Goal: Information Seeking & Learning: Learn about a topic

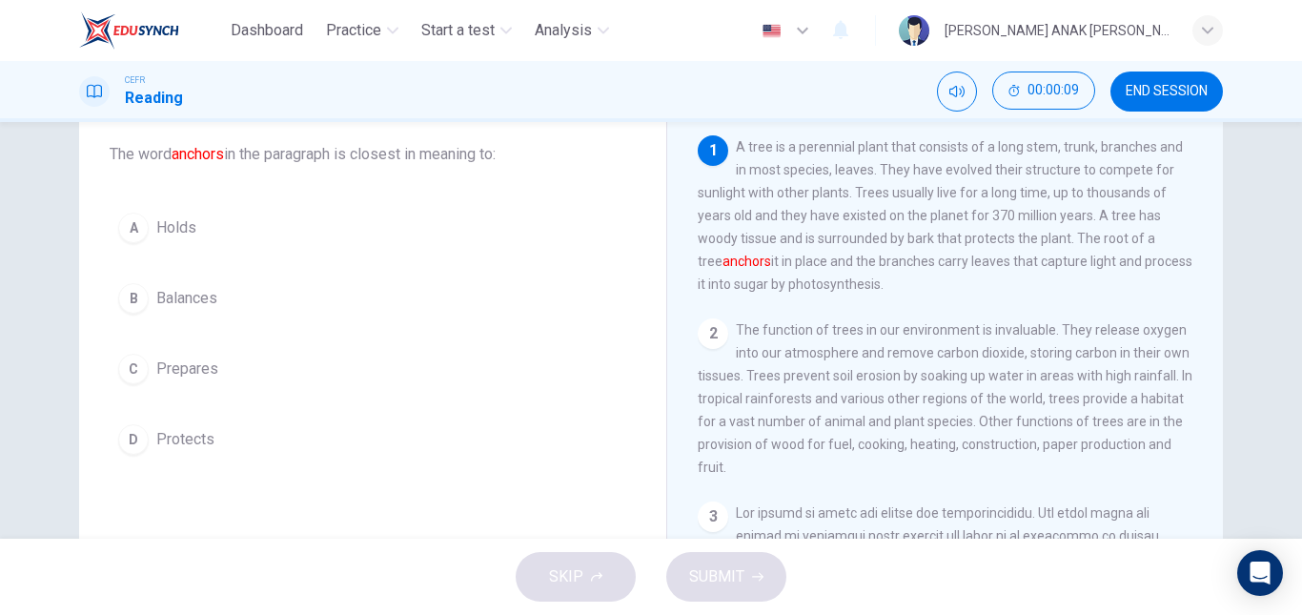
scroll to position [110, 0]
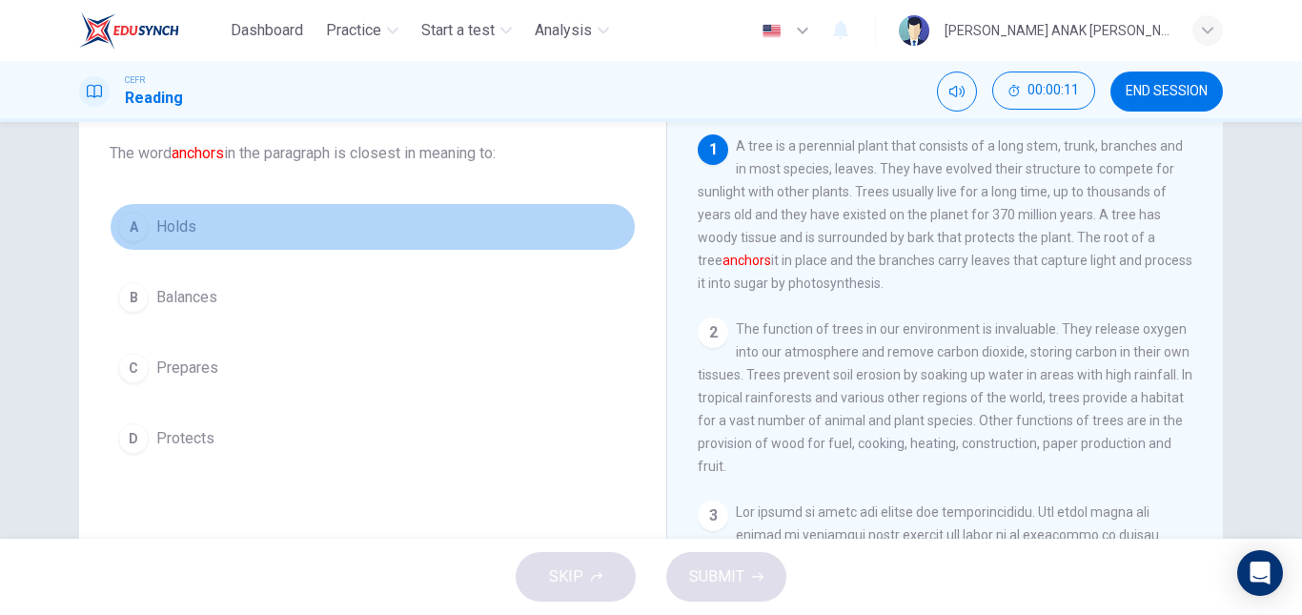
click at [129, 221] on div "A" at bounding box center [133, 227] width 31 height 31
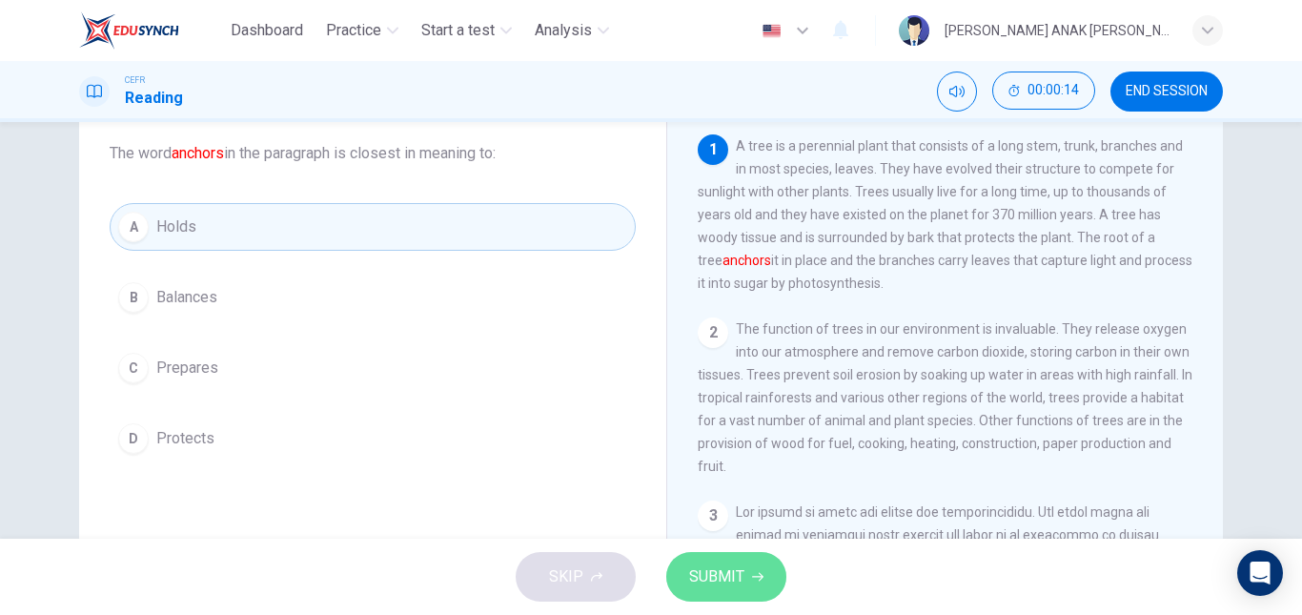
click at [752, 577] on icon "button" at bounding box center [757, 577] width 11 height 9
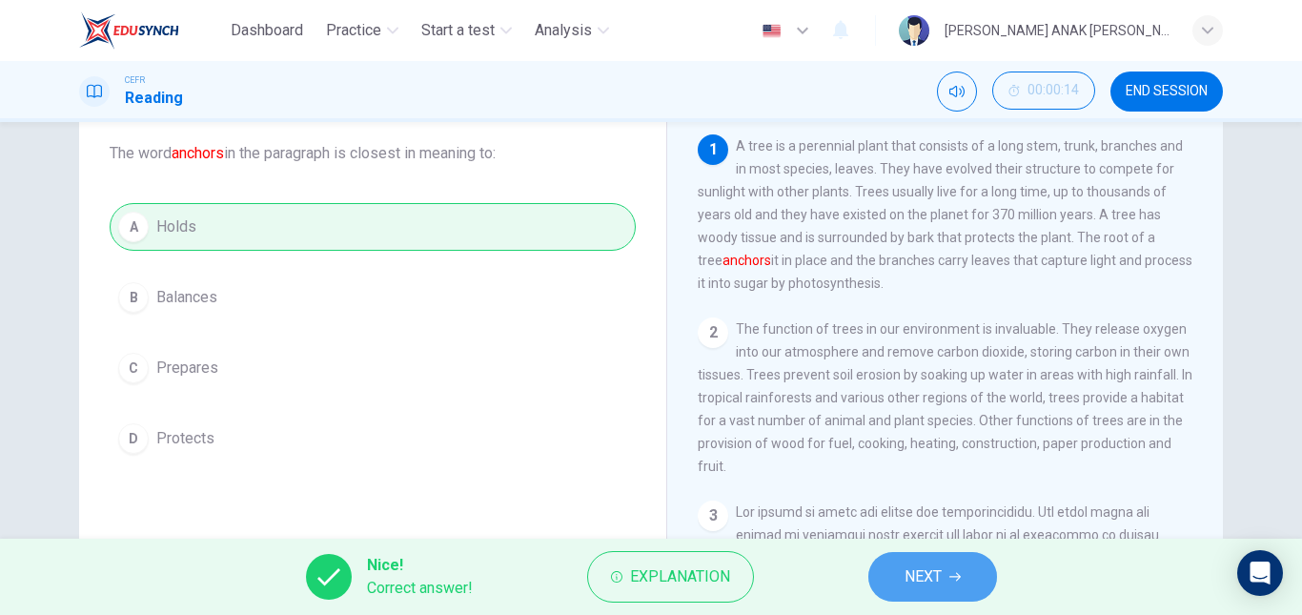
click at [928, 579] on span "NEXT" at bounding box center [923, 576] width 37 height 27
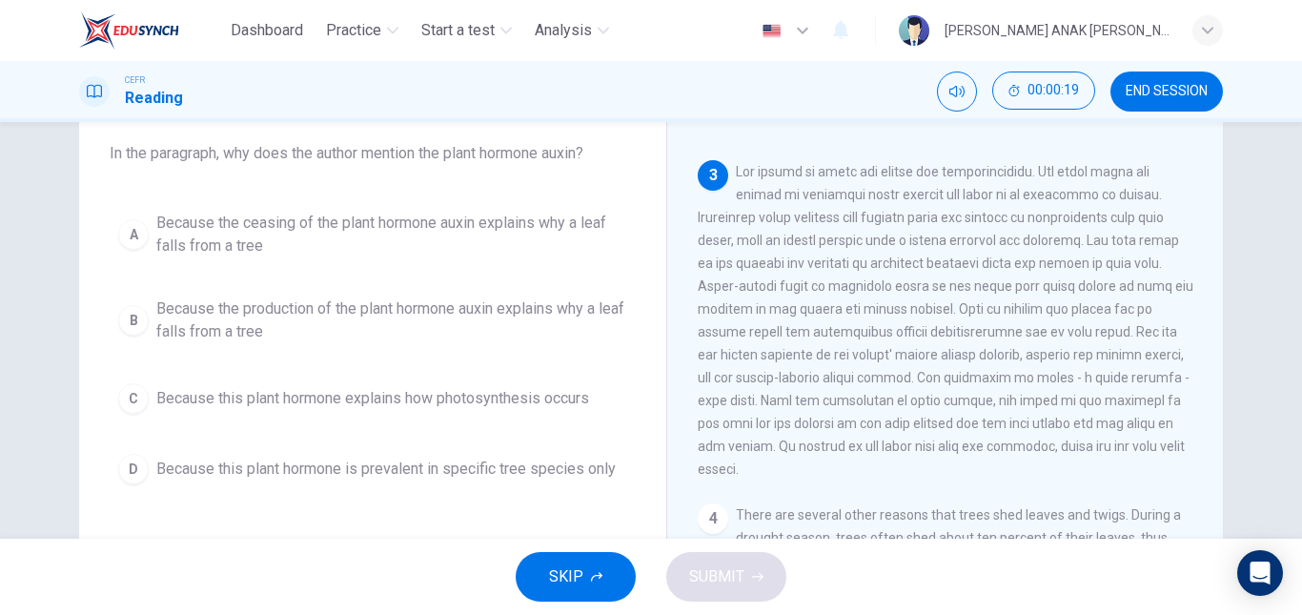
scroll to position [338, 0]
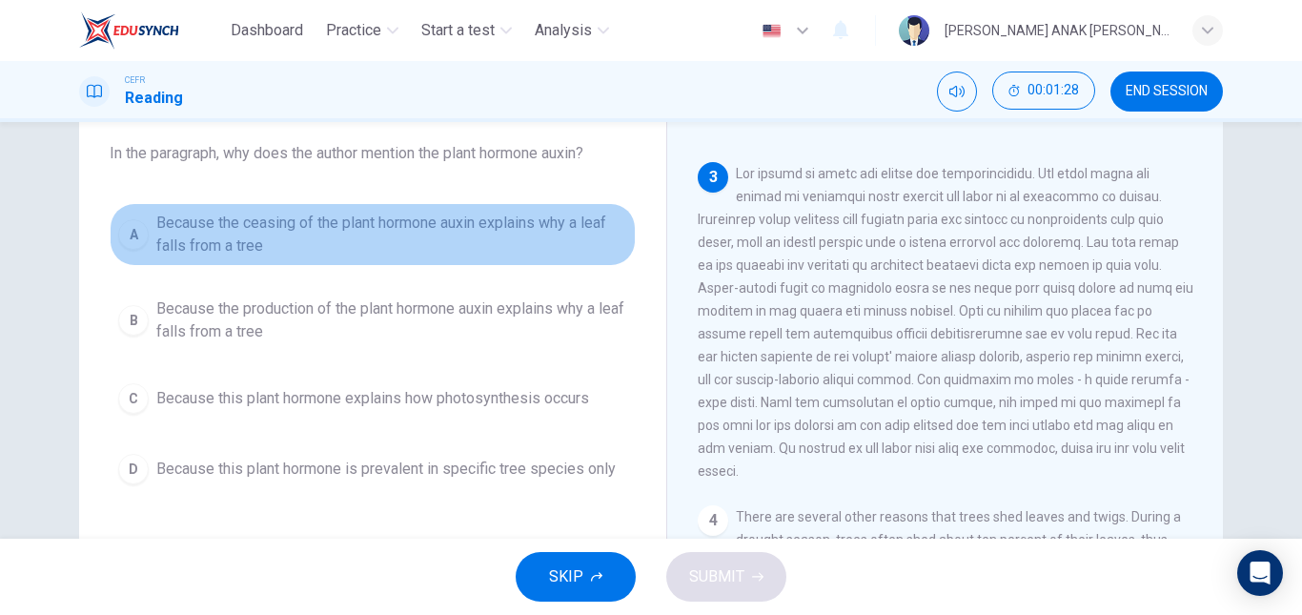
click at [165, 227] on span "Because the ceasing of the plant hormone auxin explains why a leaf falls from a…" at bounding box center [391, 235] width 471 height 46
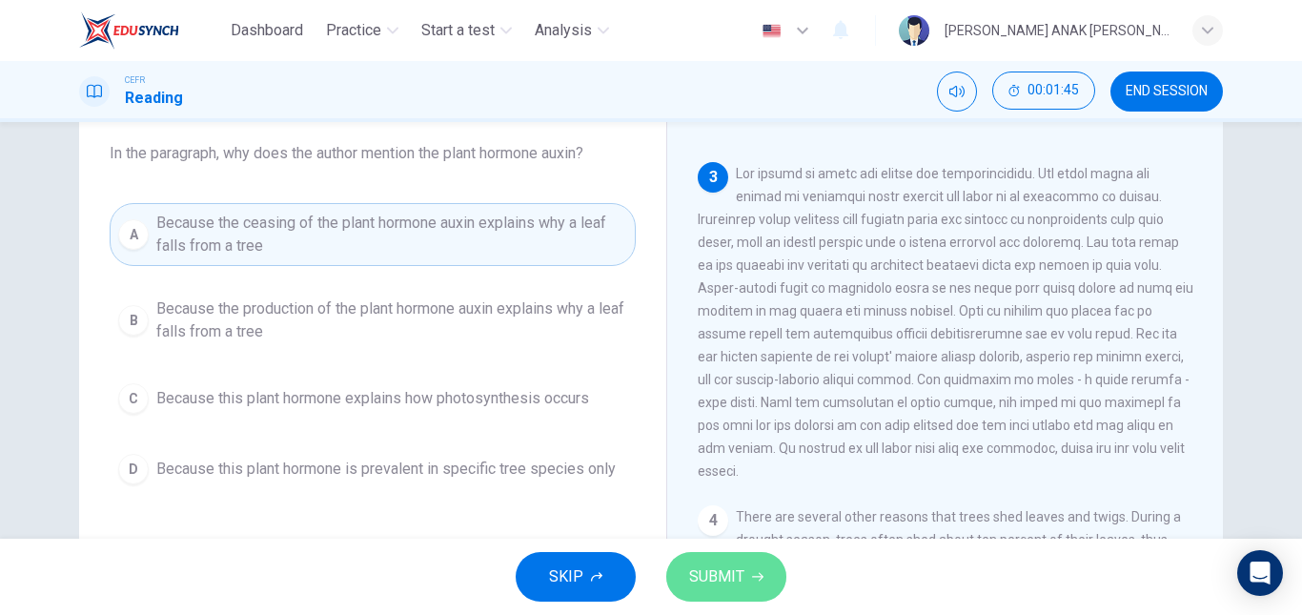
click at [736, 577] on span "SUBMIT" at bounding box center [716, 576] width 55 height 27
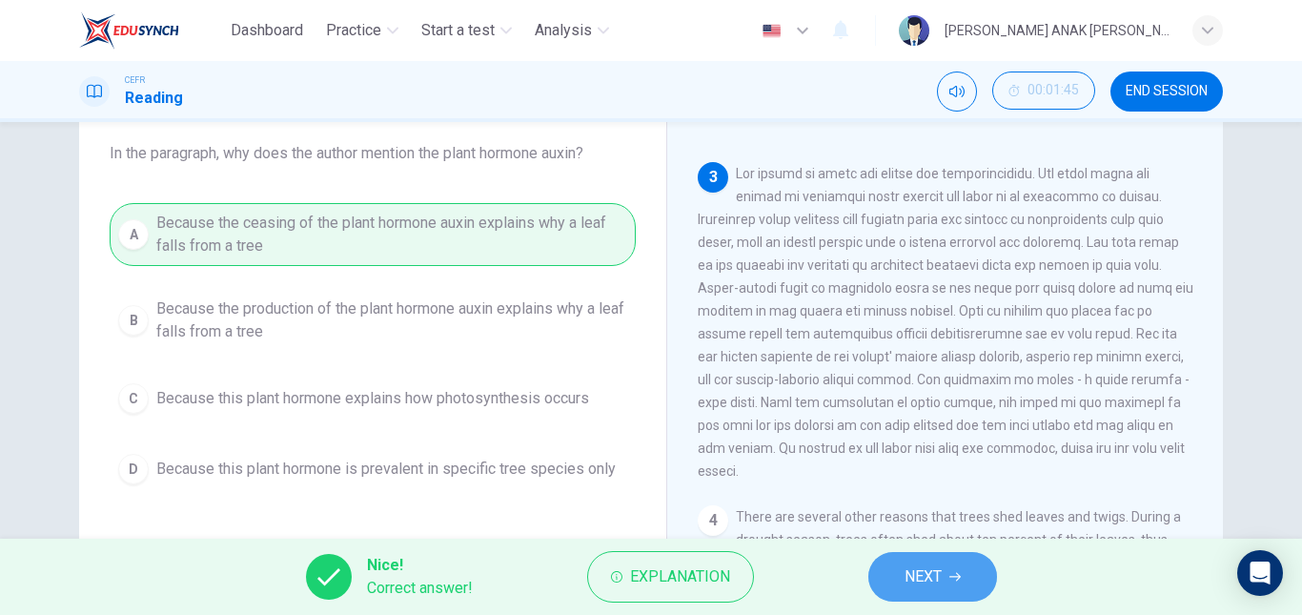
click at [907, 578] on span "NEXT" at bounding box center [923, 576] width 37 height 27
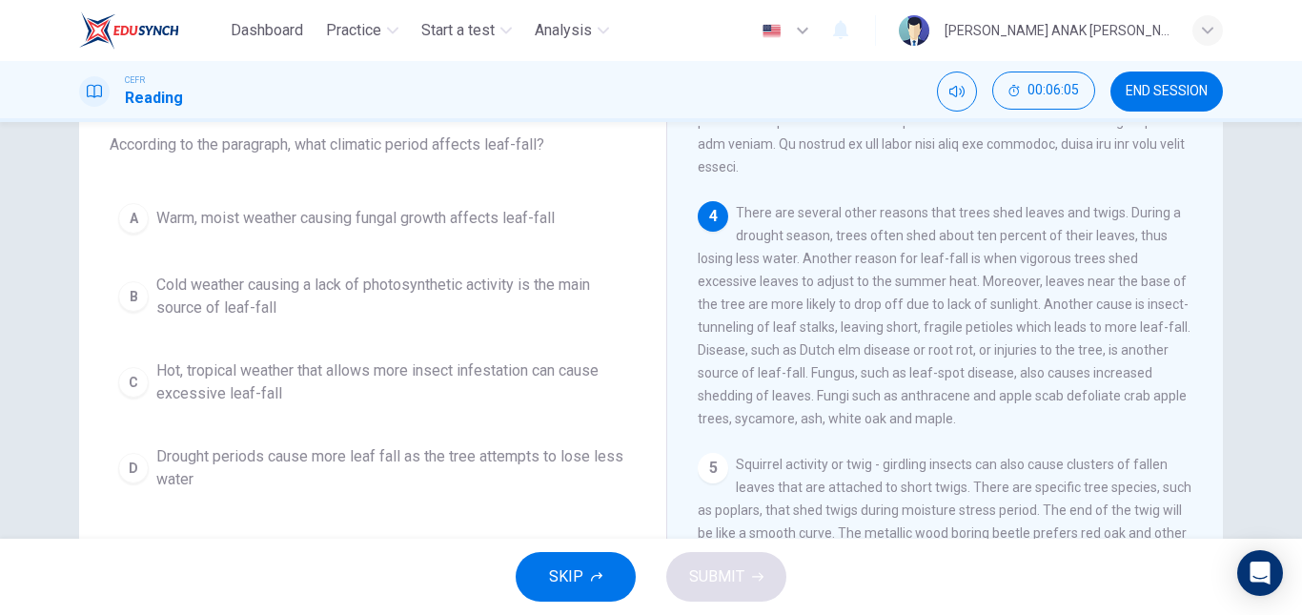
scroll to position [637, 0]
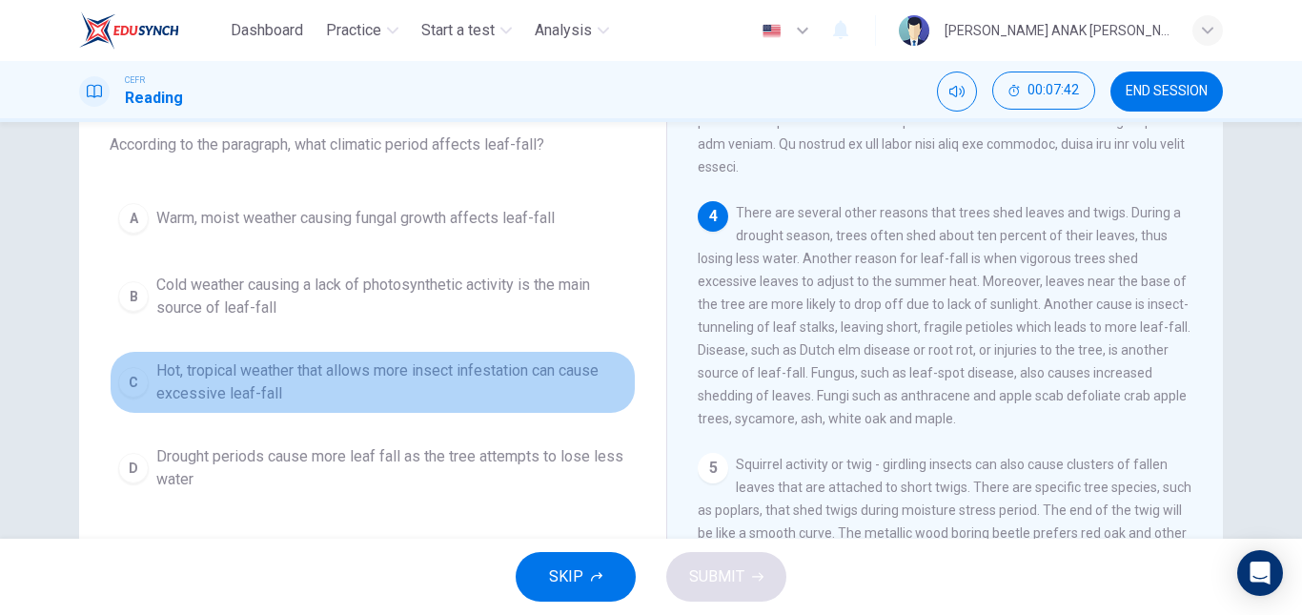
click at [291, 400] on span "Hot, tropical weather that allows more insect infestation can cause excessive l…" at bounding box center [391, 382] width 471 height 46
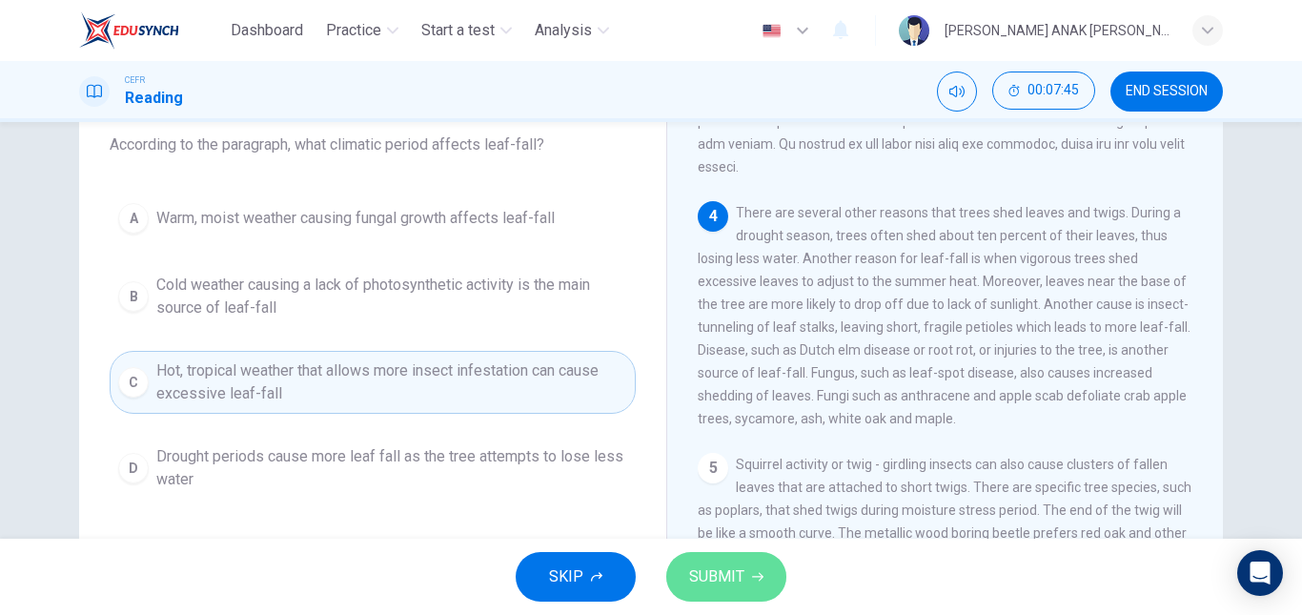
click at [742, 574] on span "SUBMIT" at bounding box center [716, 576] width 55 height 27
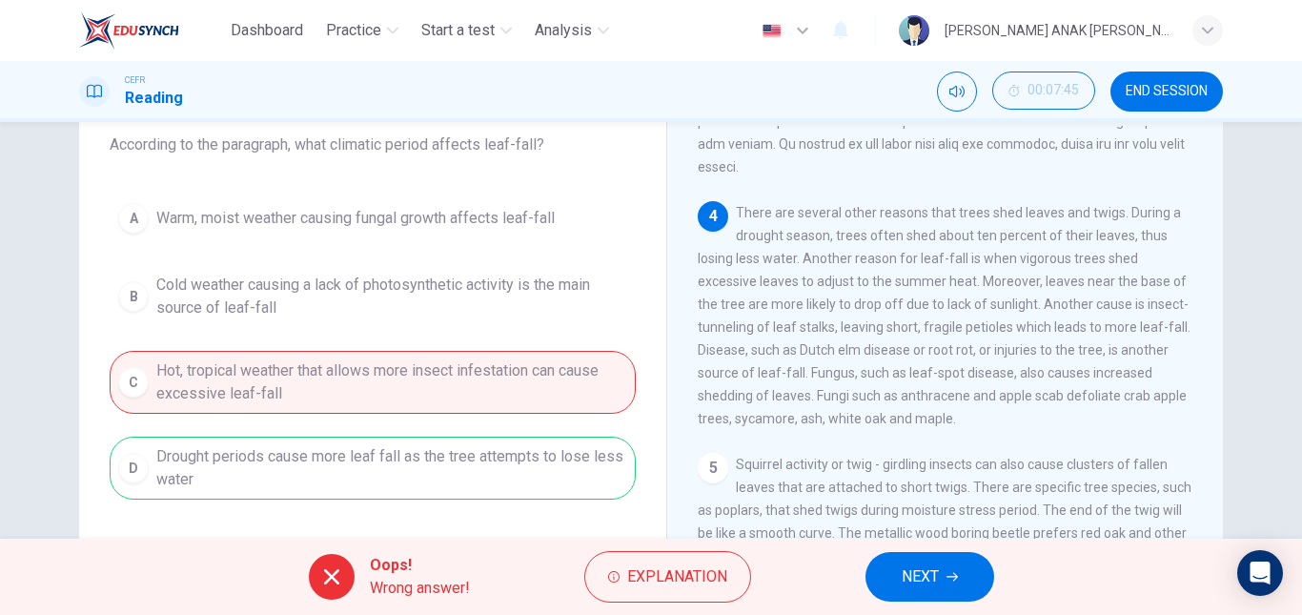
click at [512, 476] on div "A Warm, moist weather causing fungal growth affects leaf-fall B Cold weather ca…" at bounding box center [373, 346] width 526 height 305
click at [922, 579] on span "NEXT" at bounding box center [920, 576] width 37 height 27
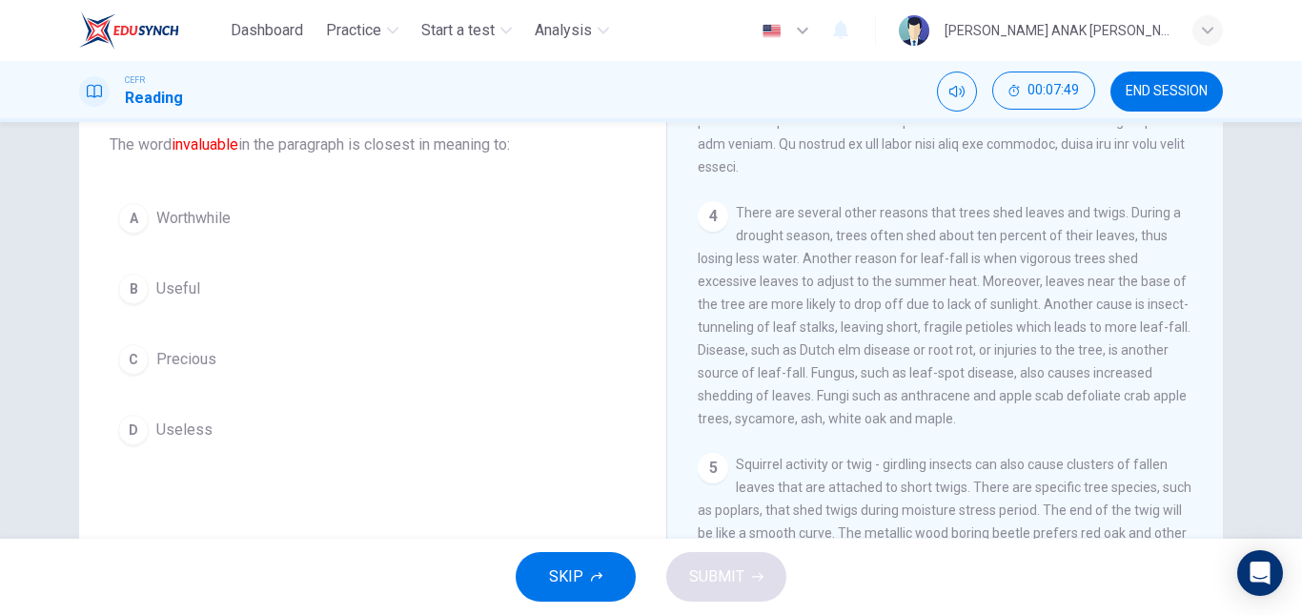
click at [172, 437] on span "Useless" at bounding box center [184, 430] width 56 height 23
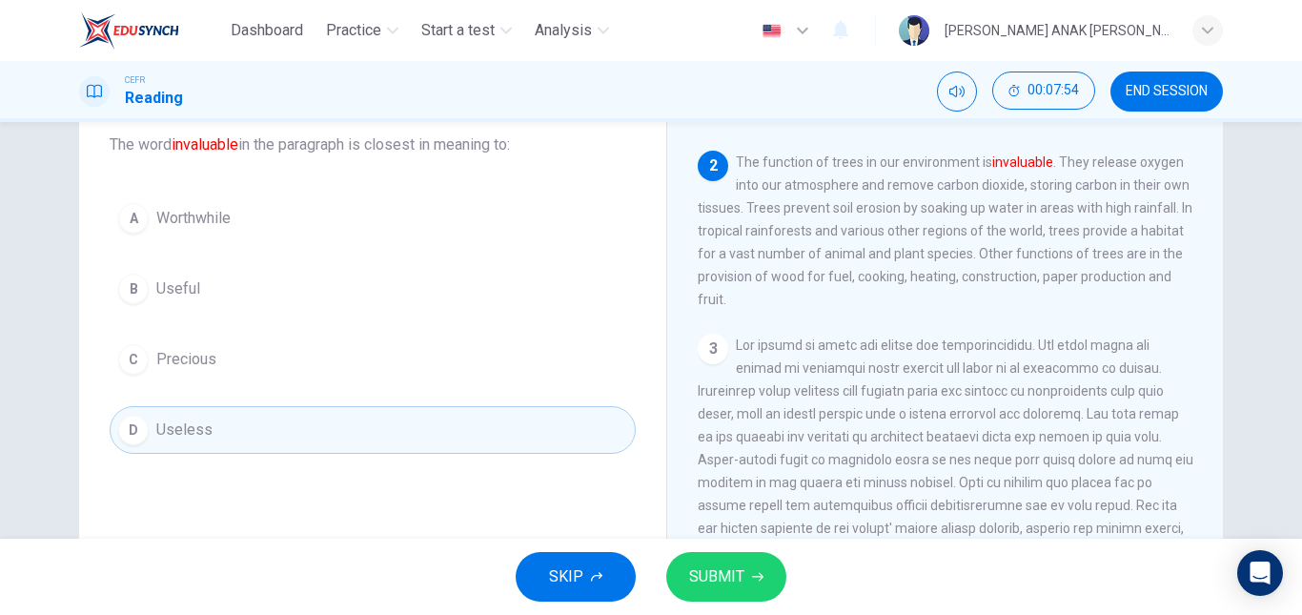
scroll to position [0, 0]
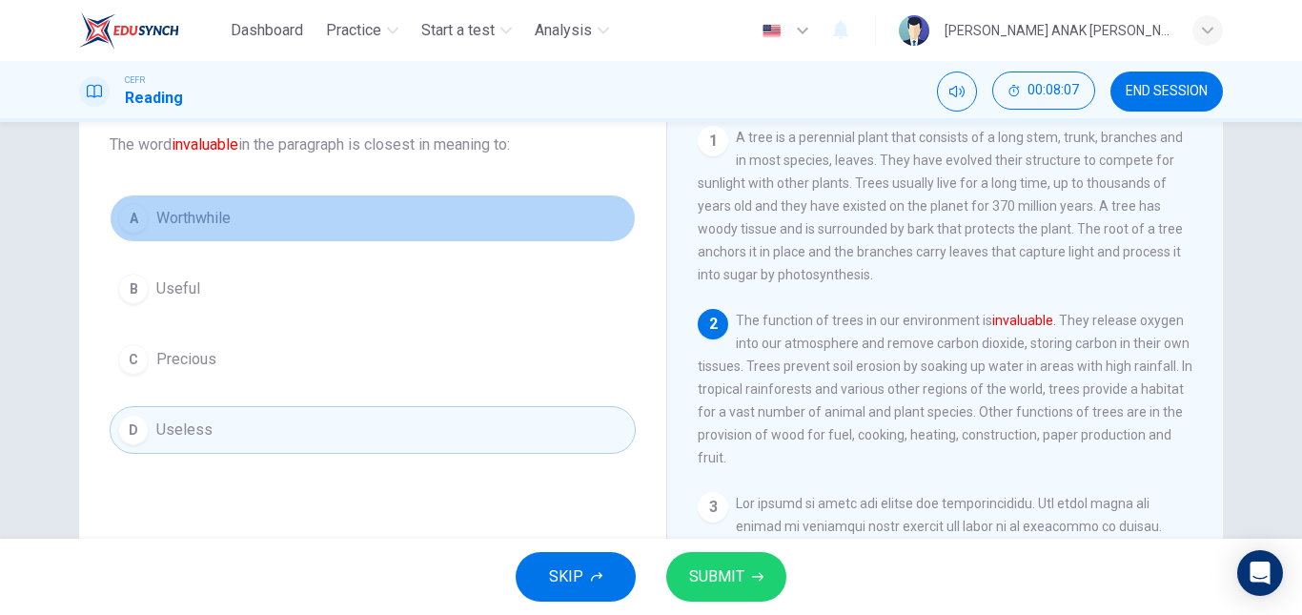
click at [215, 215] on span "Worthwhile" at bounding box center [193, 218] width 74 height 23
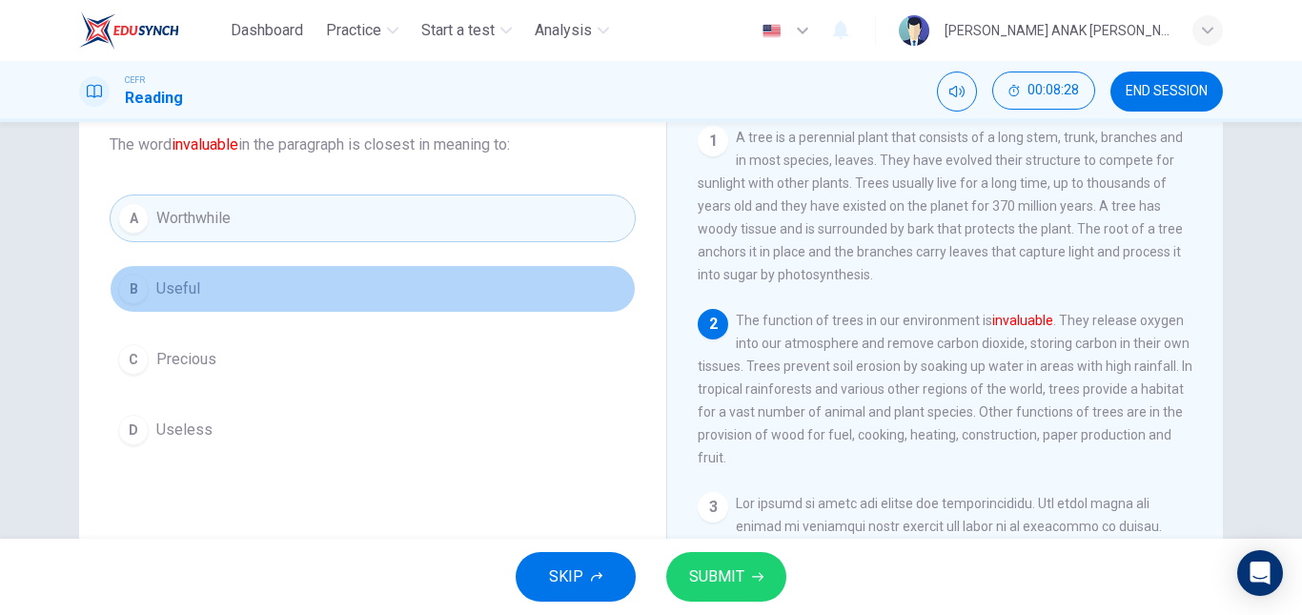
click at [255, 273] on button "B Useful" at bounding box center [373, 289] width 526 height 48
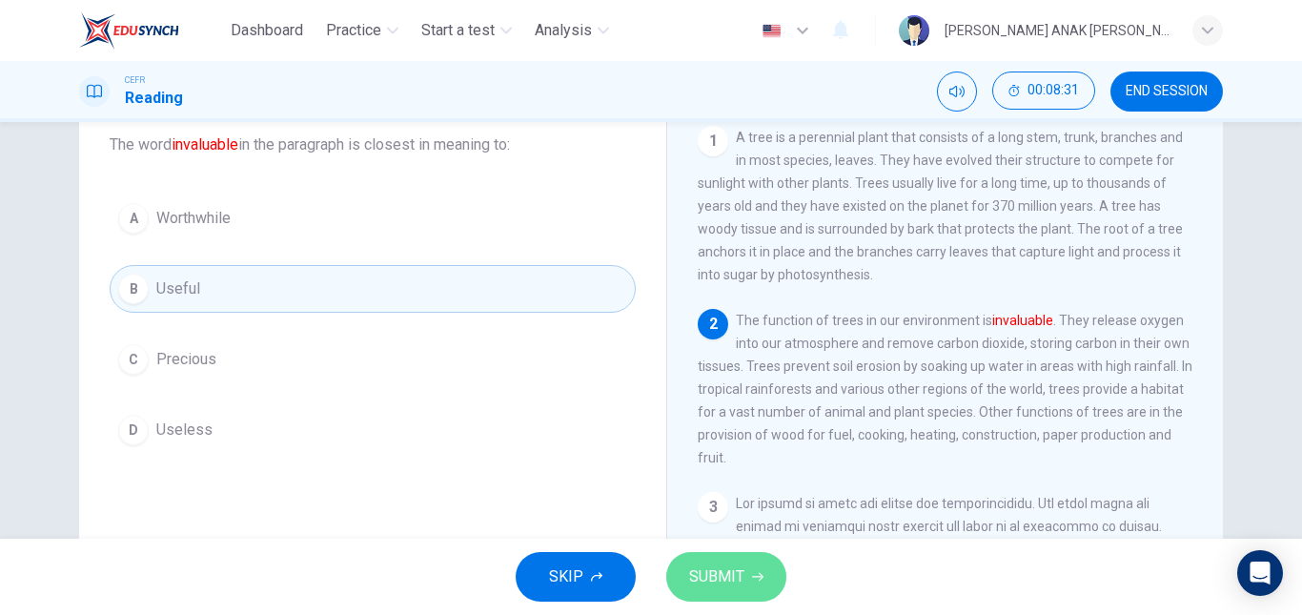
click at [747, 563] on button "SUBMIT" at bounding box center [726, 577] width 120 height 50
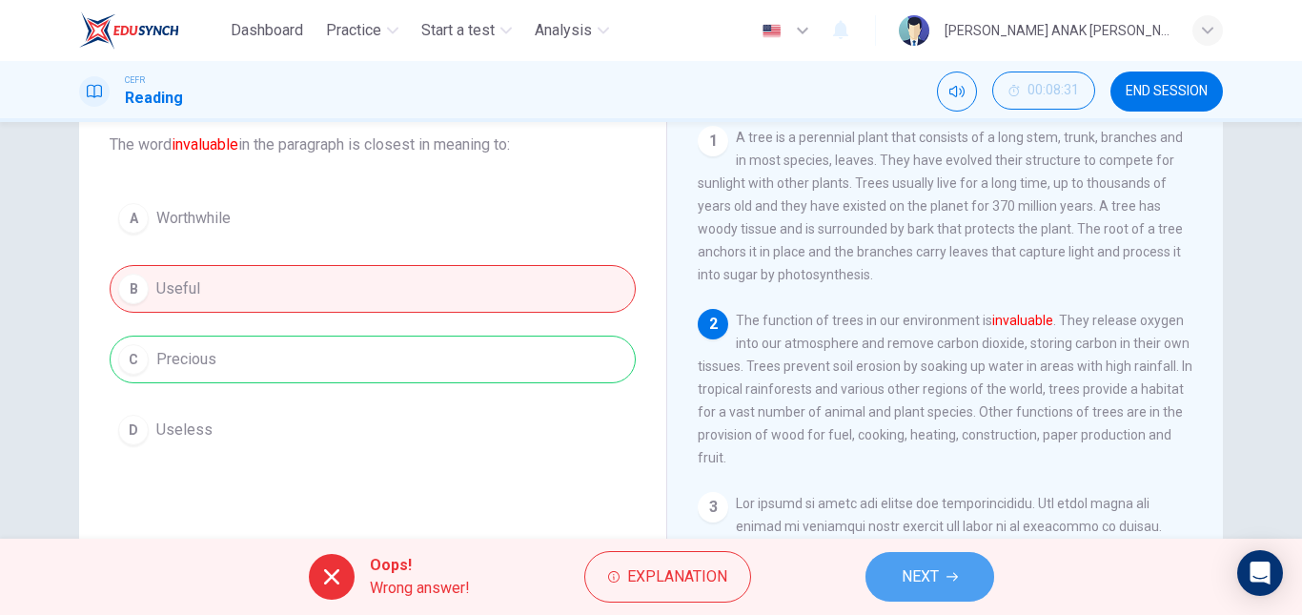
click at [923, 571] on span "NEXT" at bounding box center [920, 576] width 37 height 27
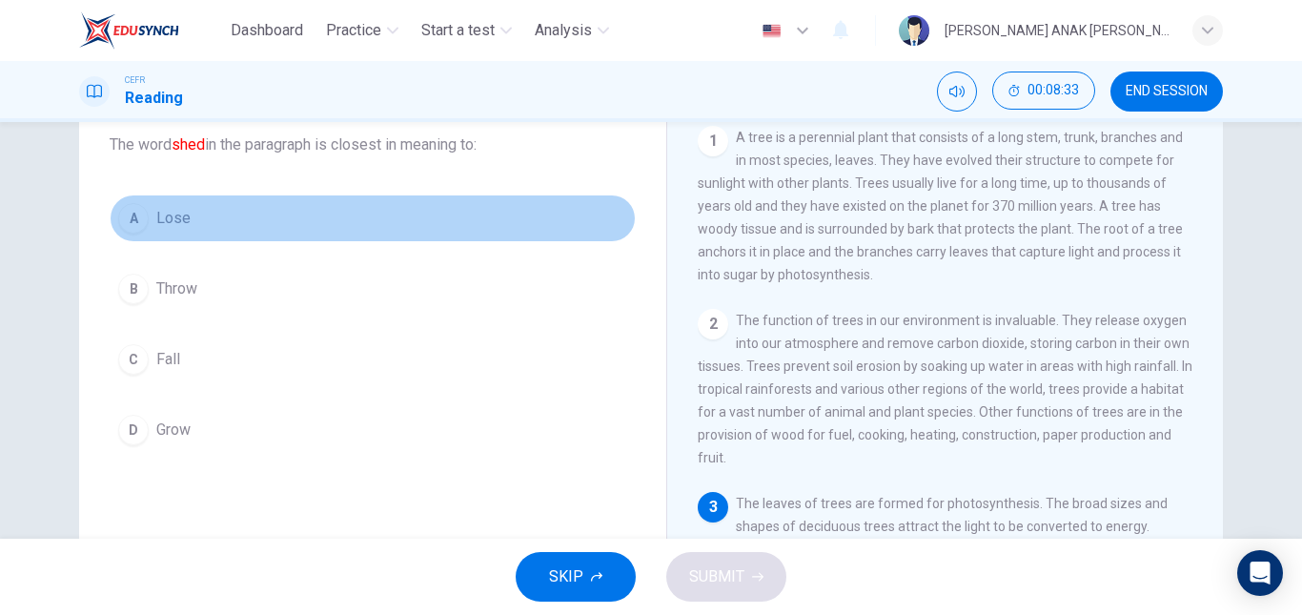
click at [145, 239] on button "A Lose" at bounding box center [373, 218] width 526 height 48
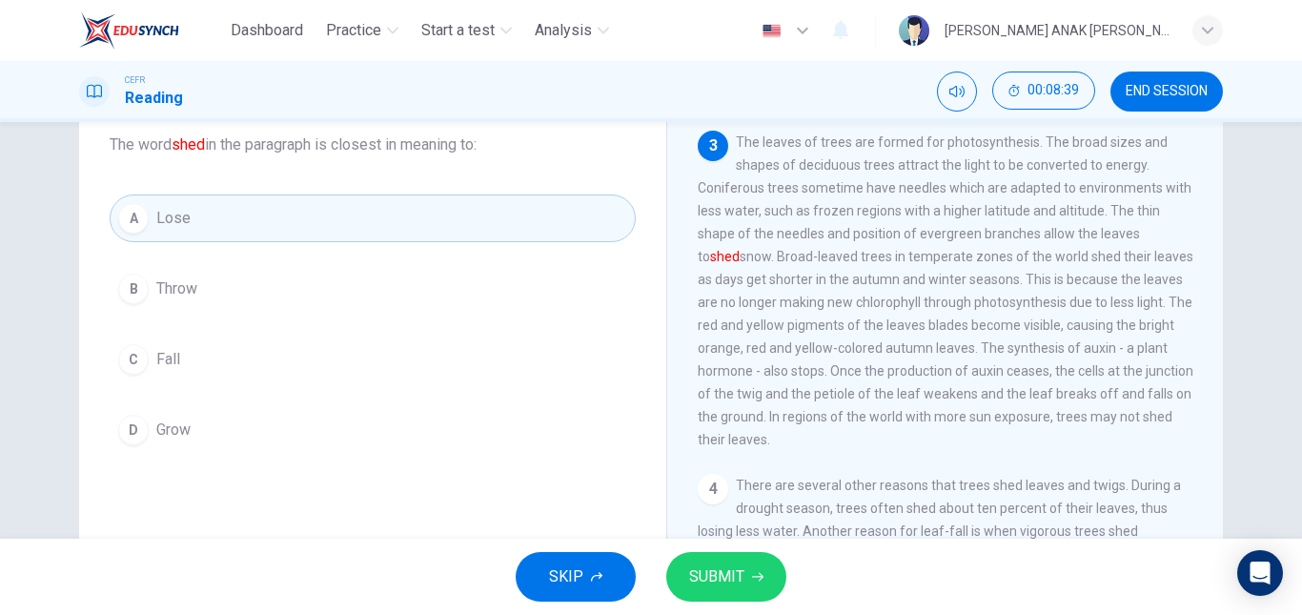
scroll to position [362, 0]
click at [705, 571] on span "SUBMIT" at bounding box center [716, 576] width 55 height 27
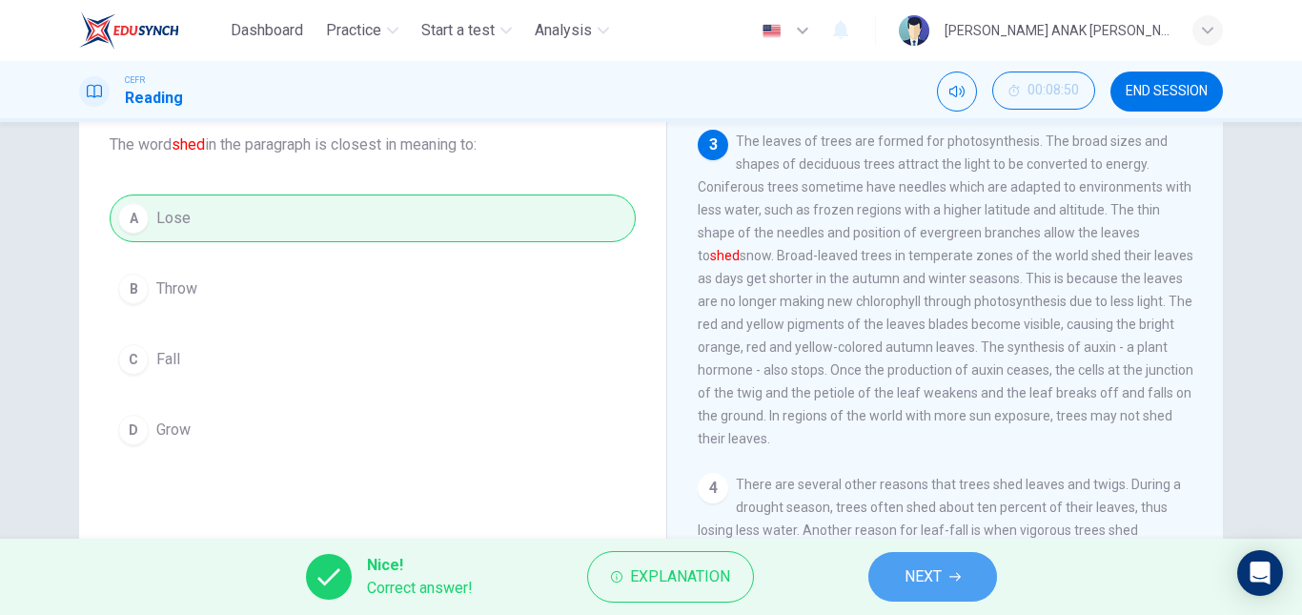
click at [926, 557] on button "NEXT" at bounding box center [932, 577] width 129 height 50
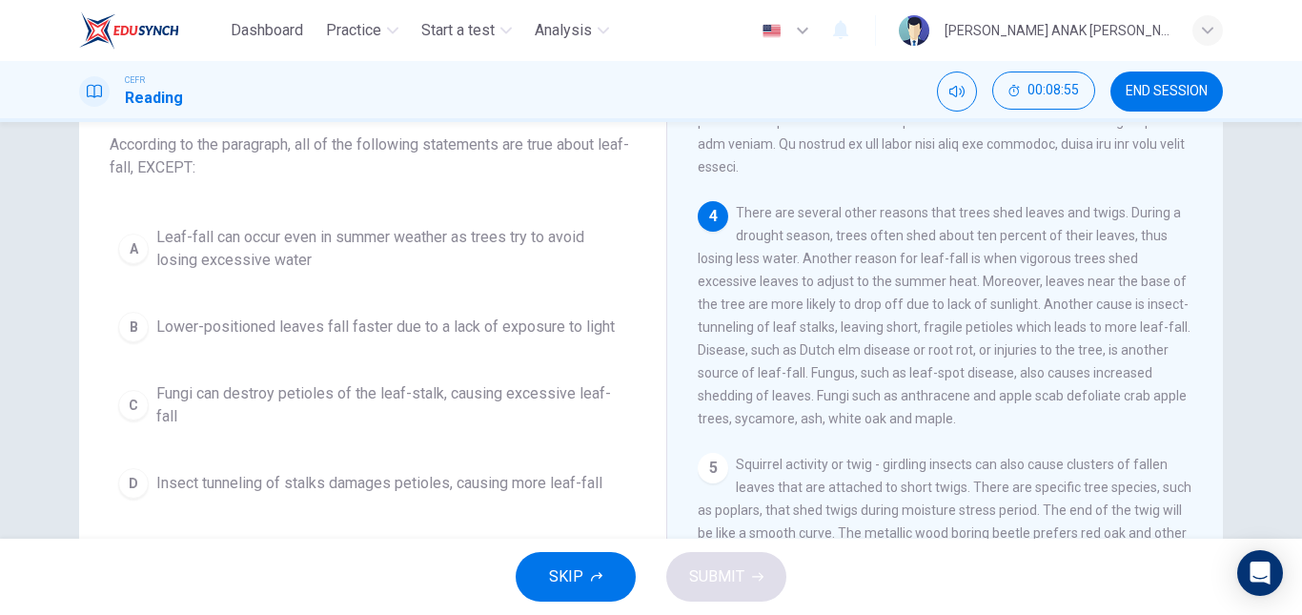
scroll to position [680, 0]
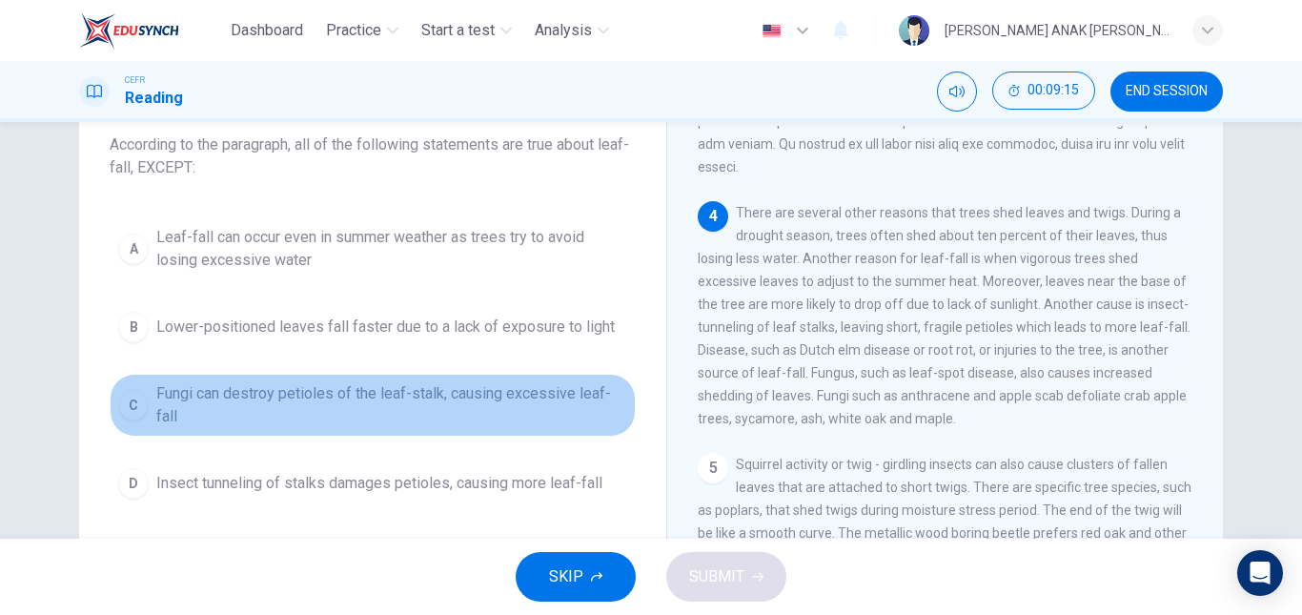
click at [163, 394] on span "Fungi can destroy petioles of the leaf-stalk, causing excessive leaf-fall" at bounding box center [391, 405] width 471 height 46
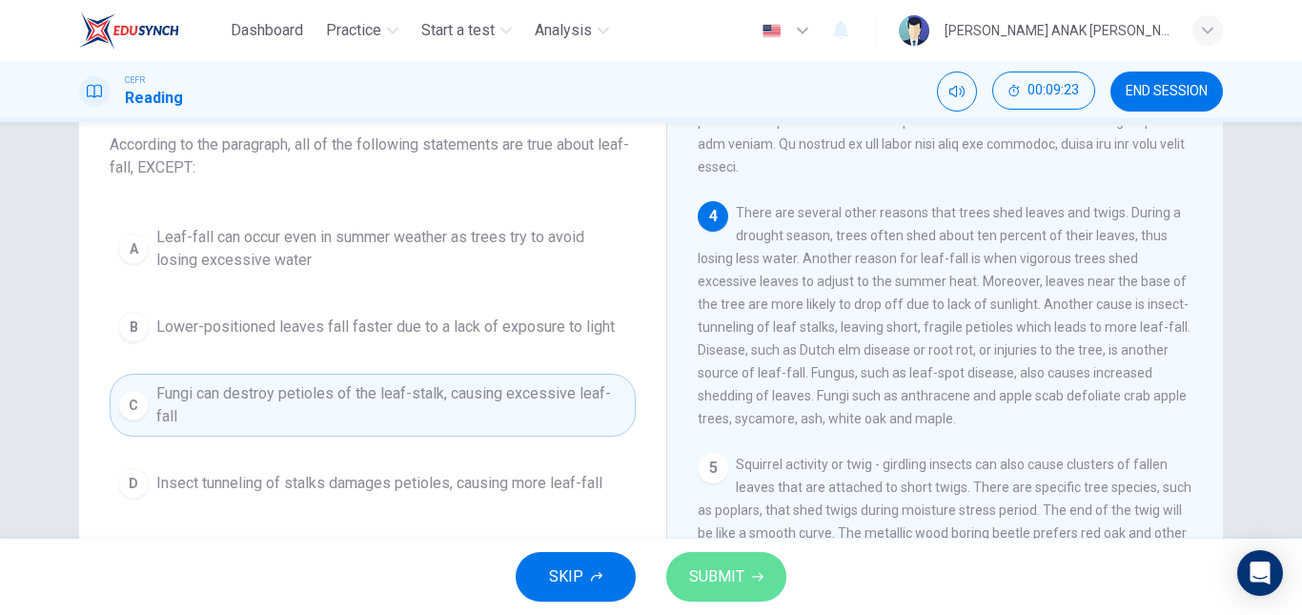
click at [728, 576] on span "SUBMIT" at bounding box center [716, 576] width 55 height 27
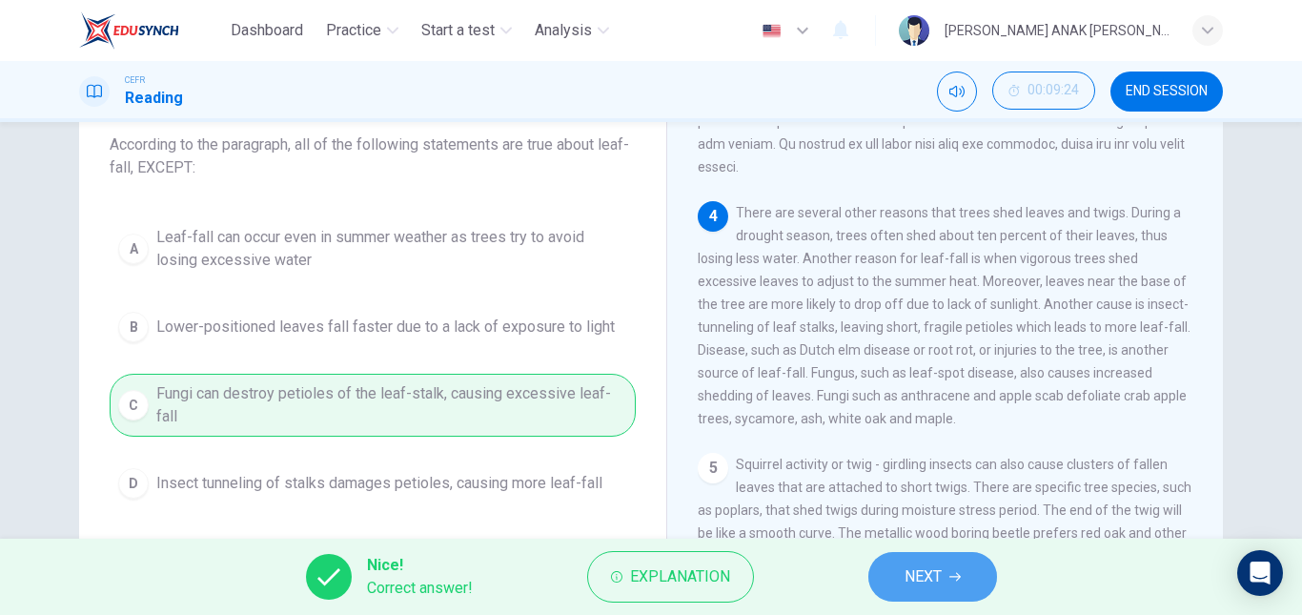
click at [972, 569] on button "NEXT" at bounding box center [932, 577] width 129 height 50
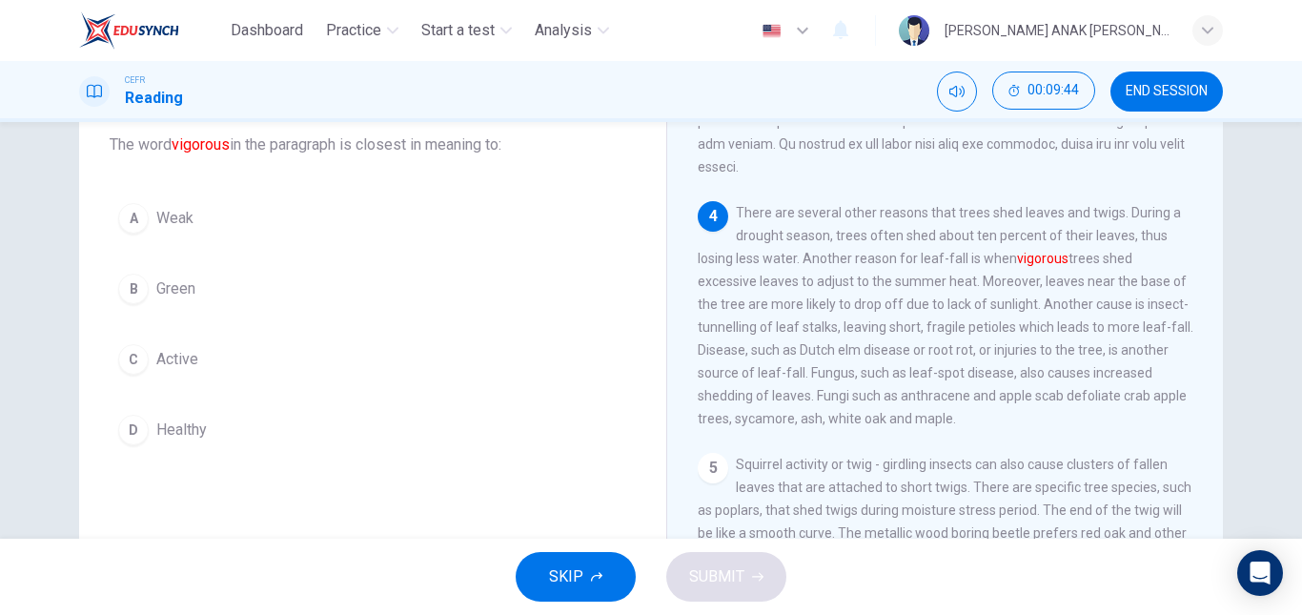
click at [174, 417] on button "D Healthy" at bounding box center [373, 430] width 526 height 48
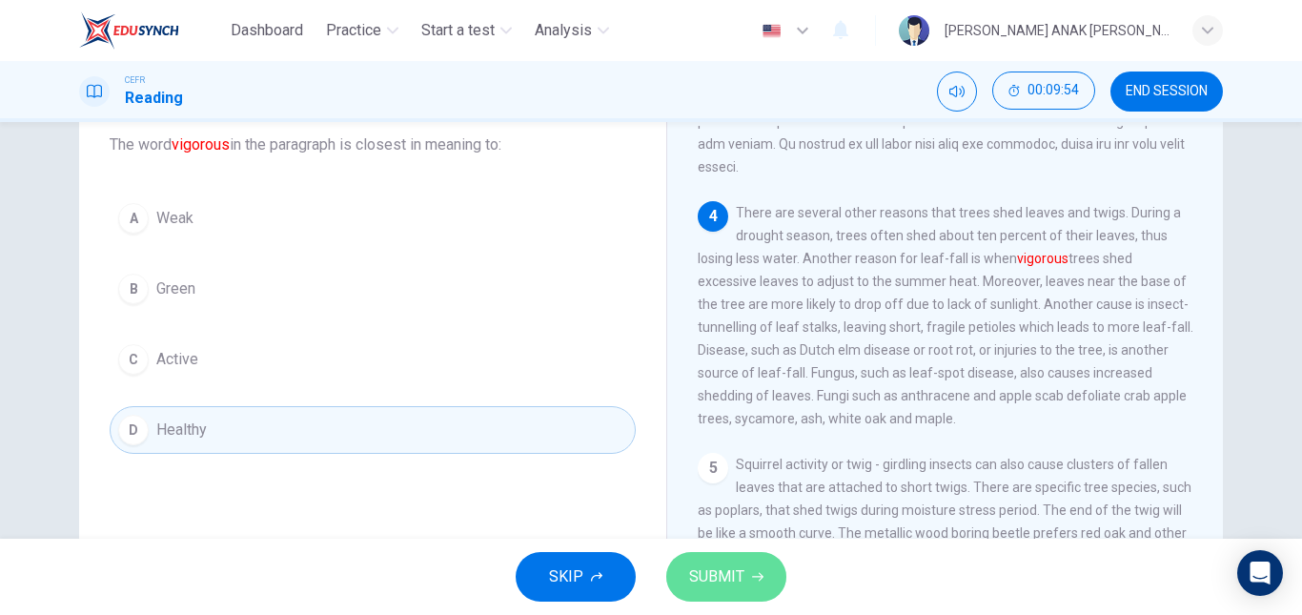
click at [730, 567] on span "SUBMIT" at bounding box center [716, 576] width 55 height 27
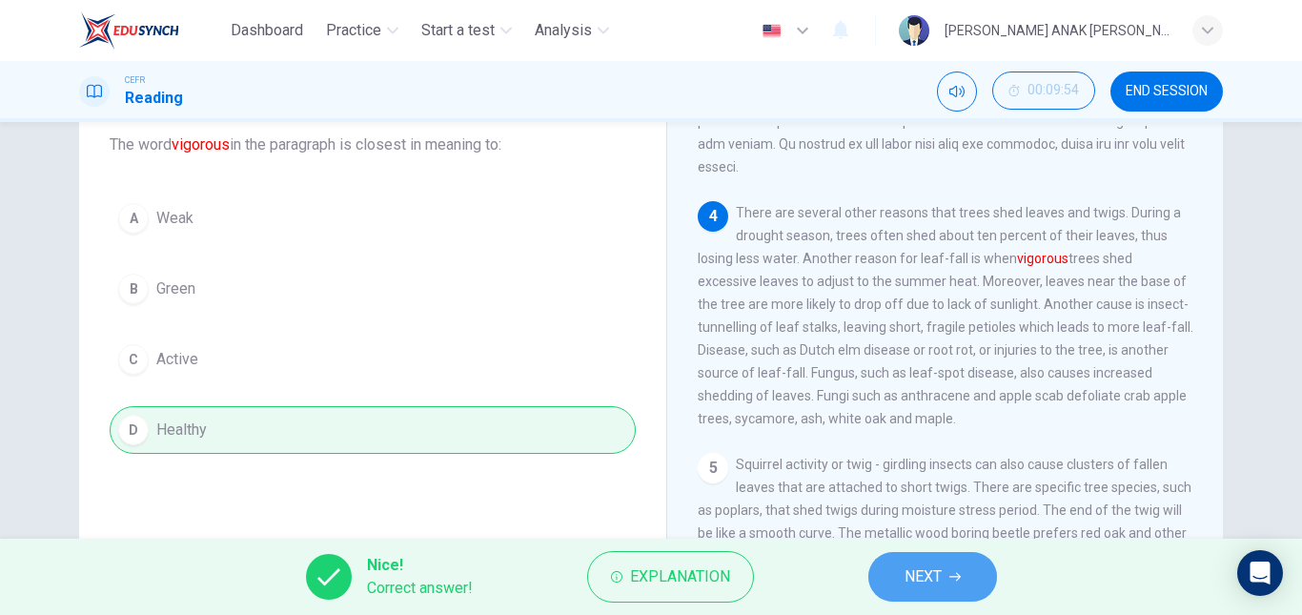
click at [926, 567] on span "NEXT" at bounding box center [923, 576] width 37 height 27
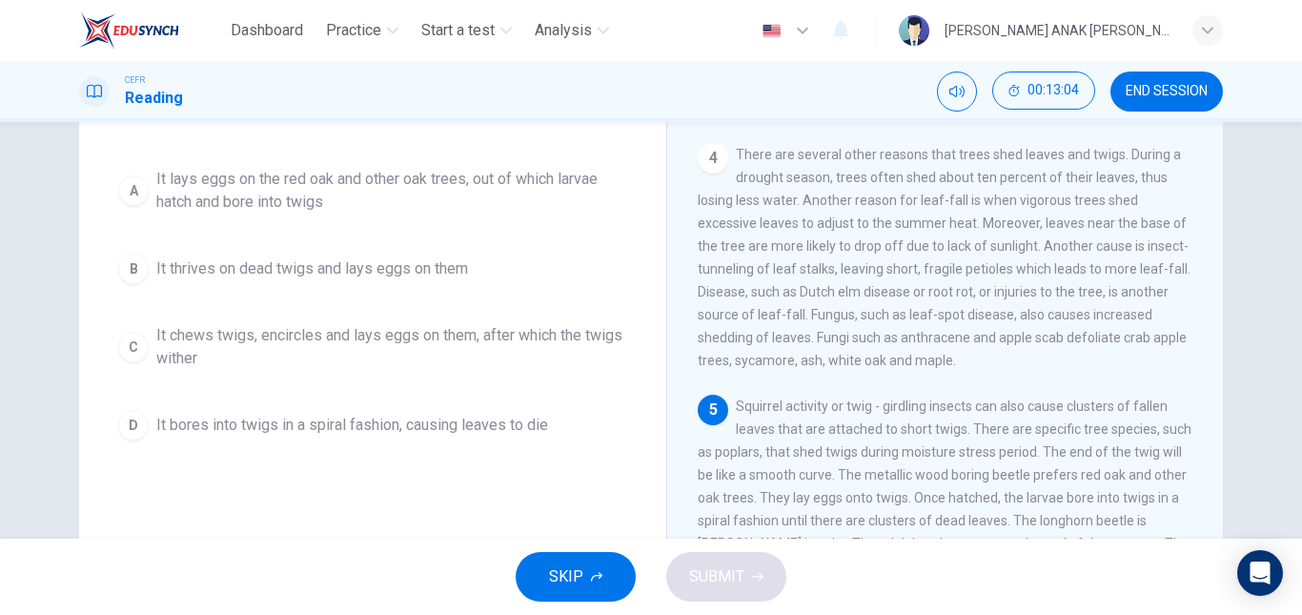
scroll to position [173, 0]
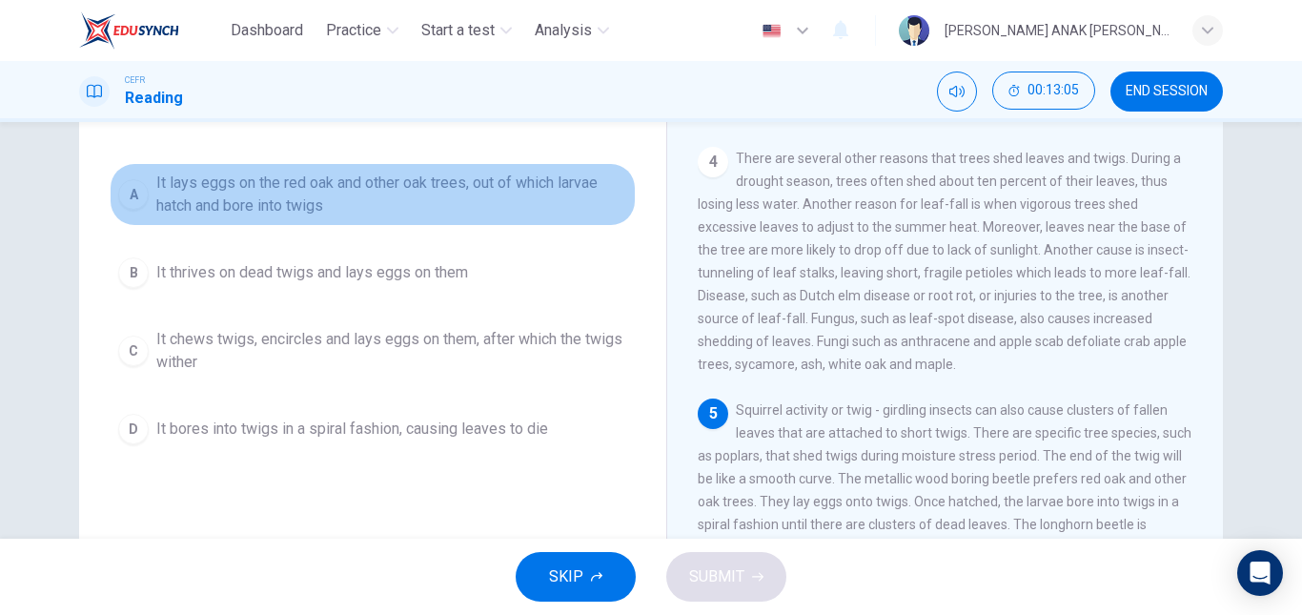
click at [357, 189] on span "It lays eggs on the red oak and other oak trees, out of which larvae hatch and …" at bounding box center [391, 195] width 471 height 46
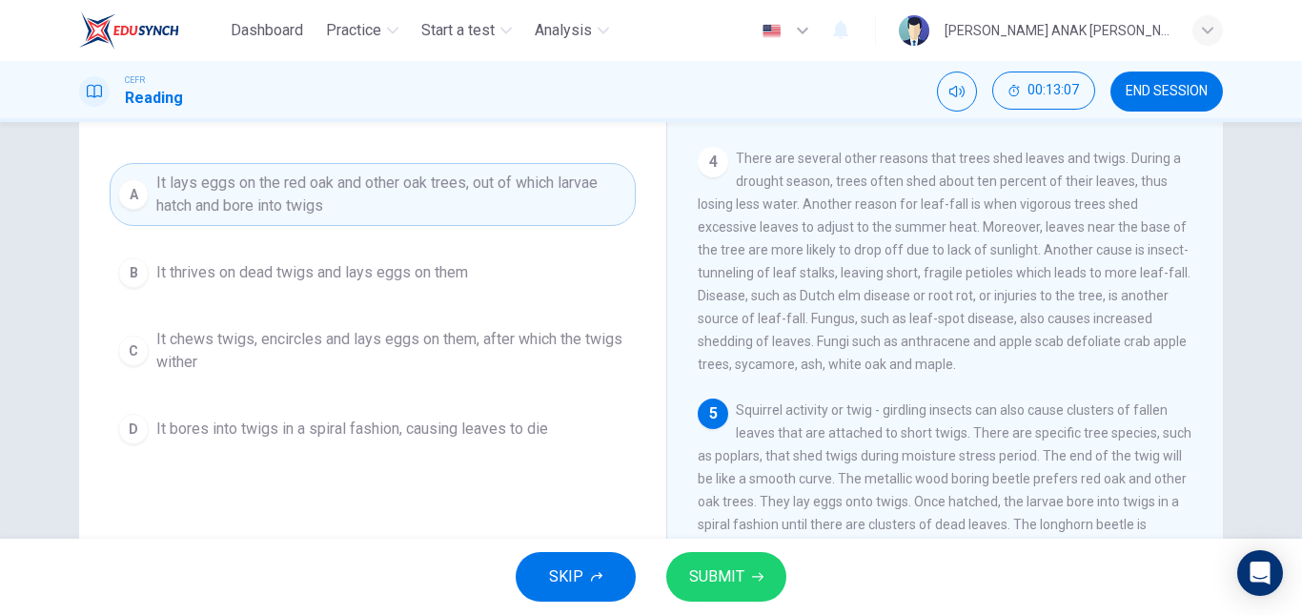
click at [743, 578] on span "SUBMIT" at bounding box center [716, 576] width 55 height 27
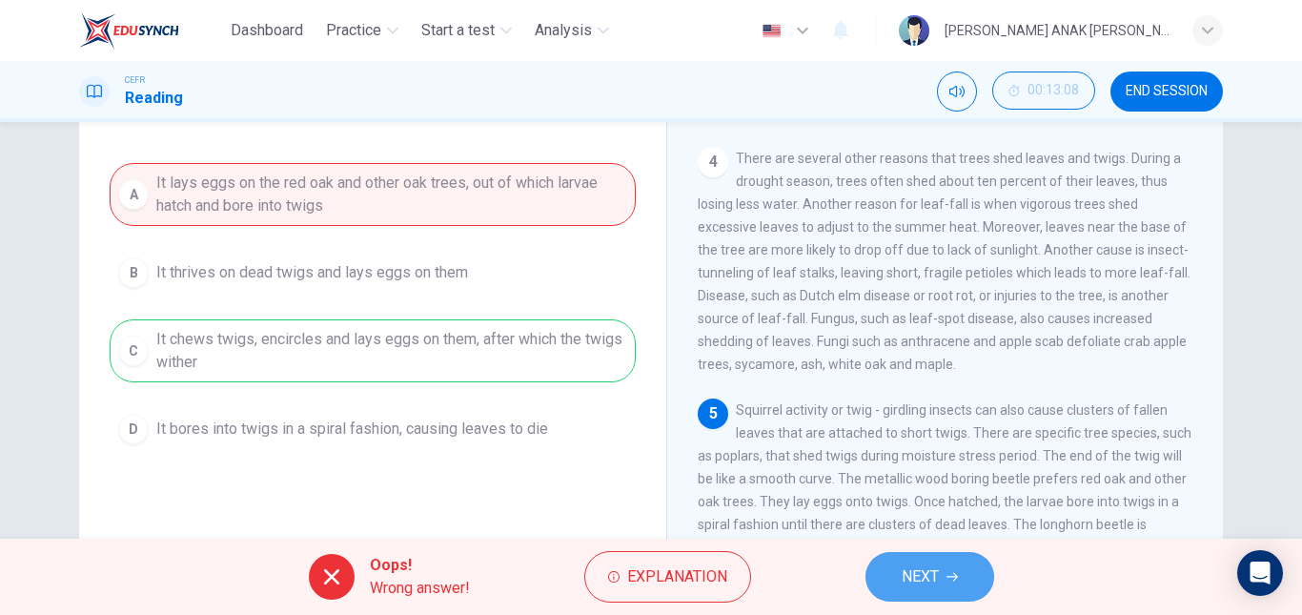
click at [907, 582] on span "NEXT" at bounding box center [920, 576] width 37 height 27
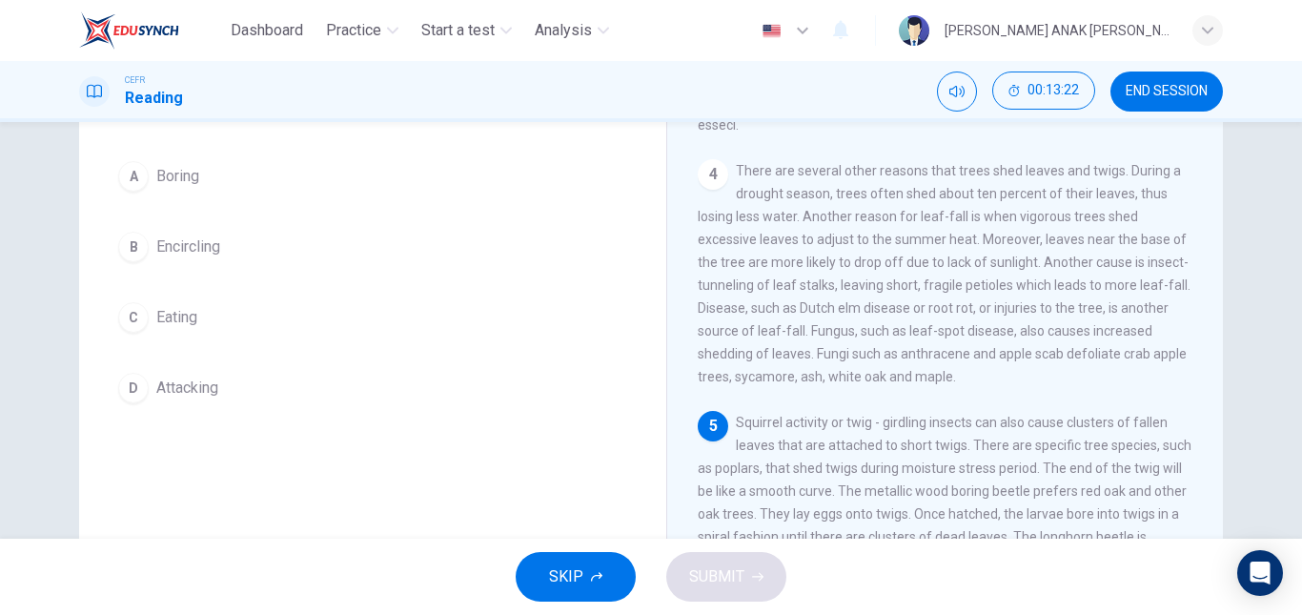
scroll to position [628, 0]
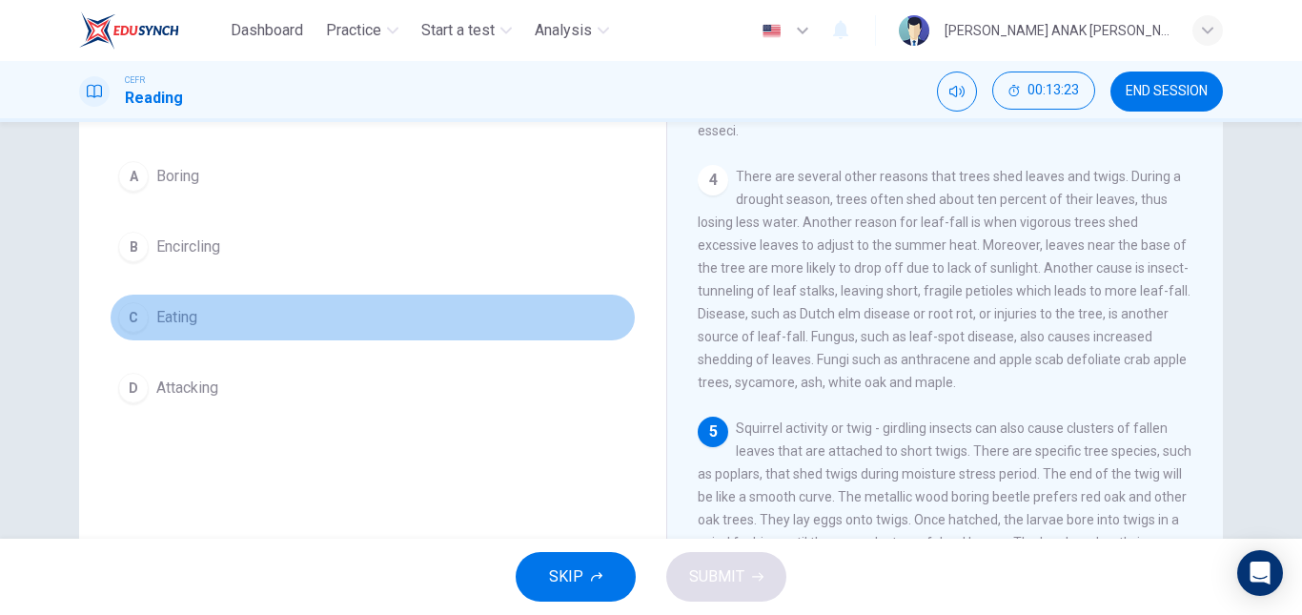
click at [179, 331] on button "C Eating" at bounding box center [373, 318] width 526 height 48
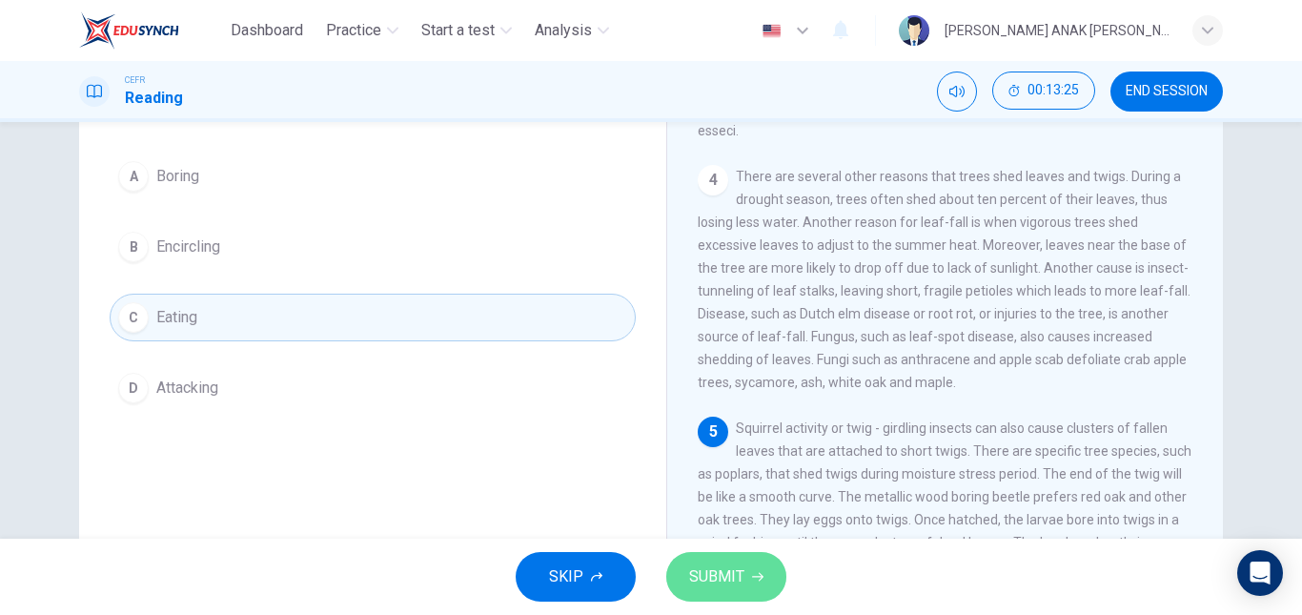
click at [702, 576] on span "SUBMIT" at bounding box center [716, 576] width 55 height 27
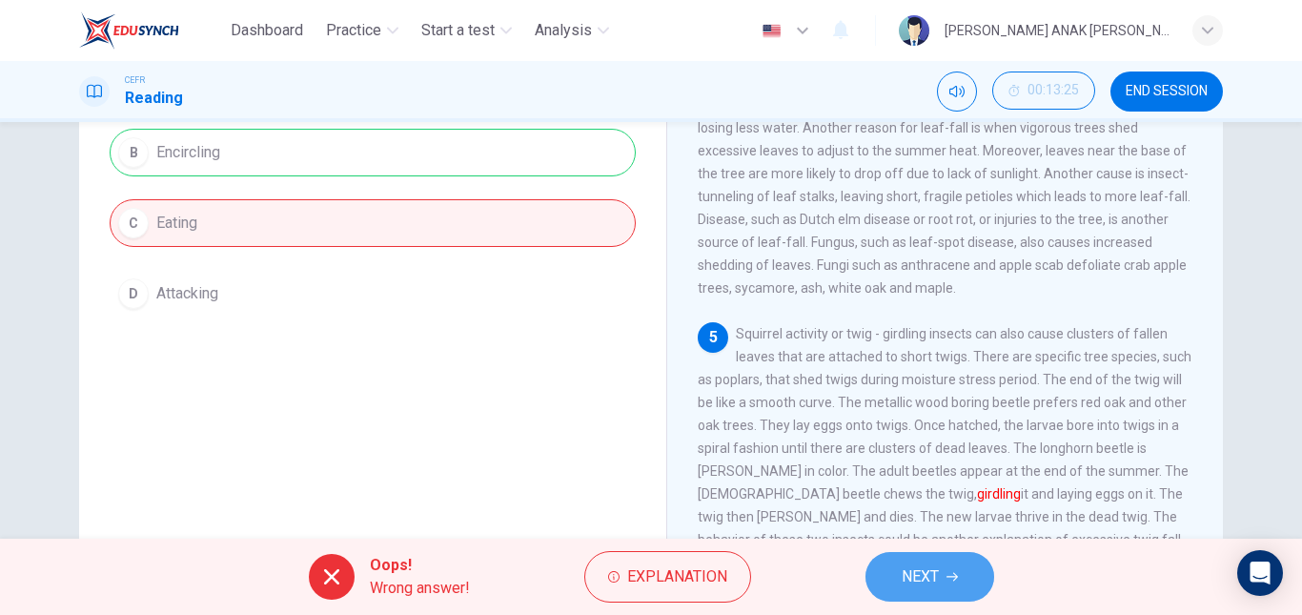
click at [988, 582] on button "NEXT" at bounding box center [930, 577] width 129 height 50
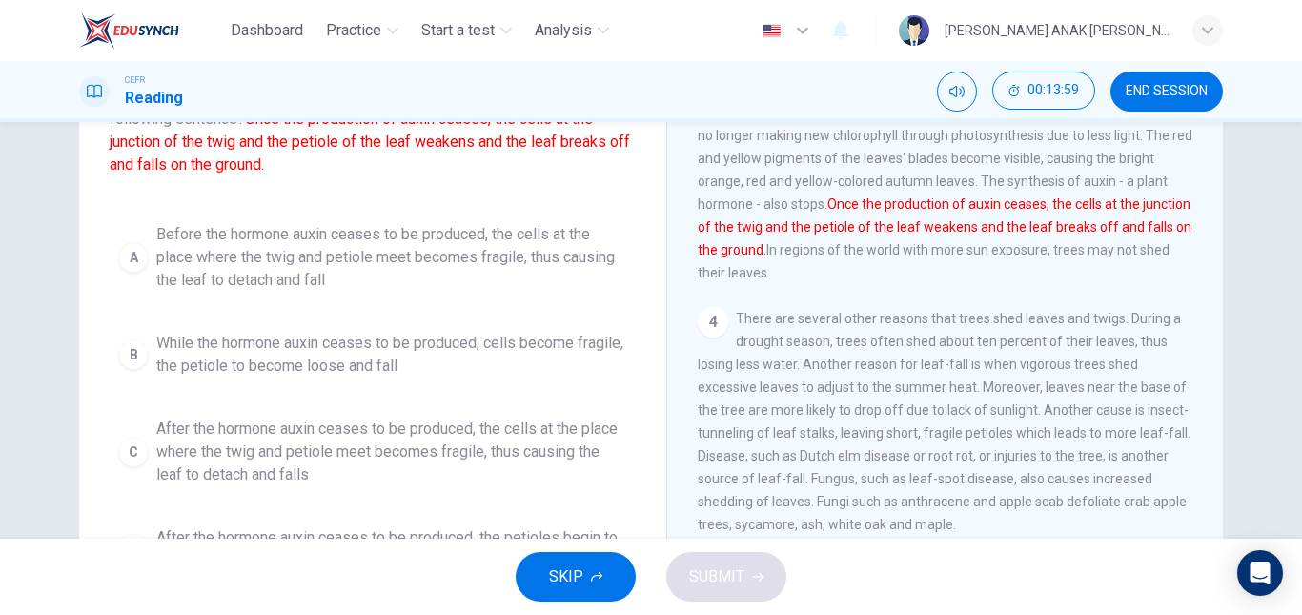
scroll to position [164, 0]
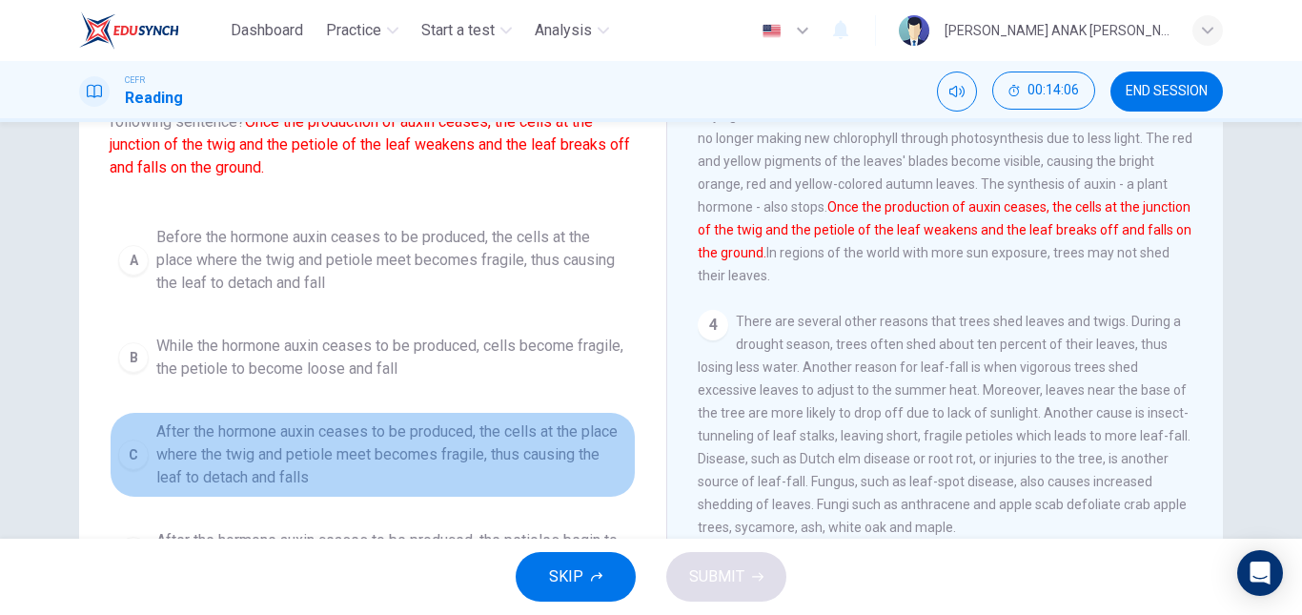
click at [278, 443] on span "After the hormone auxin ceases to be produced, the cells at the place where the…" at bounding box center [391, 454] width 471 height 69
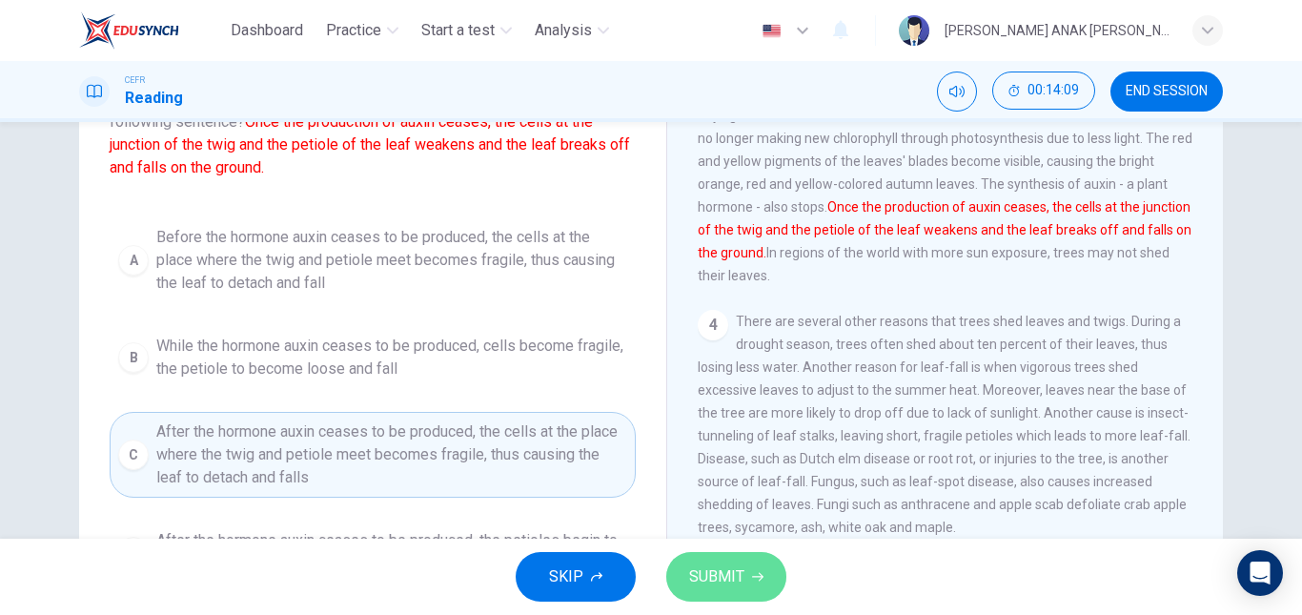
click at [719, 571] on span "SUBMIT" at bounding box center [716, 576] width 55 height 27
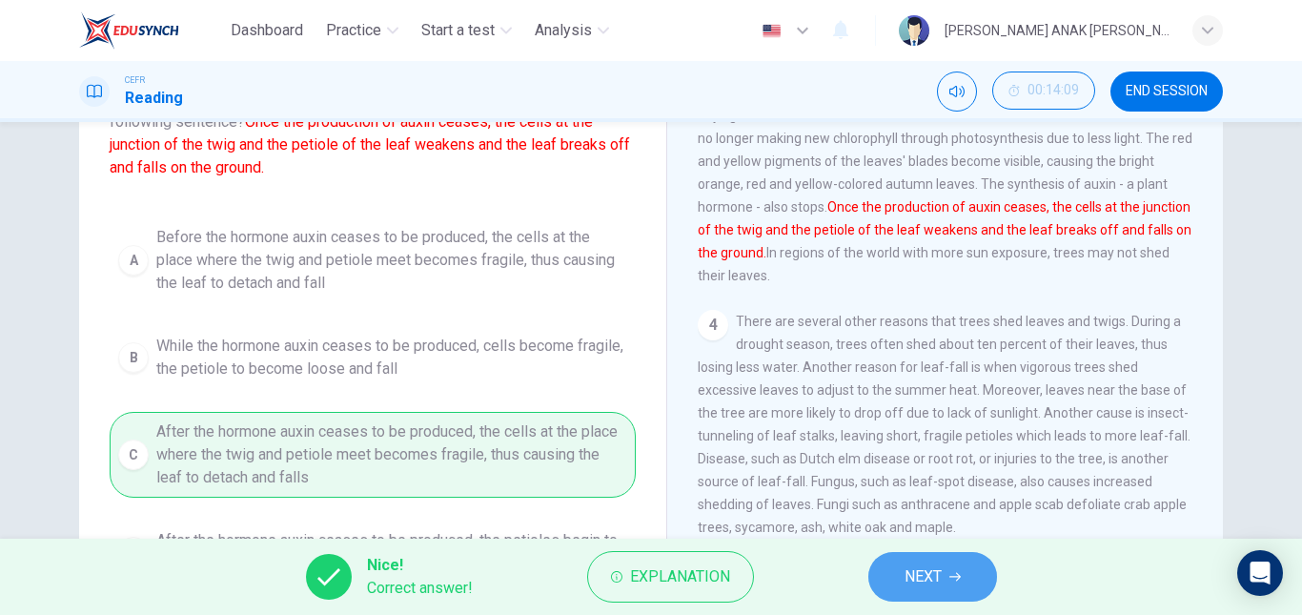
click at [934, 590] on button "NEXT" at bounding box center [932, 577] width 129 height 50
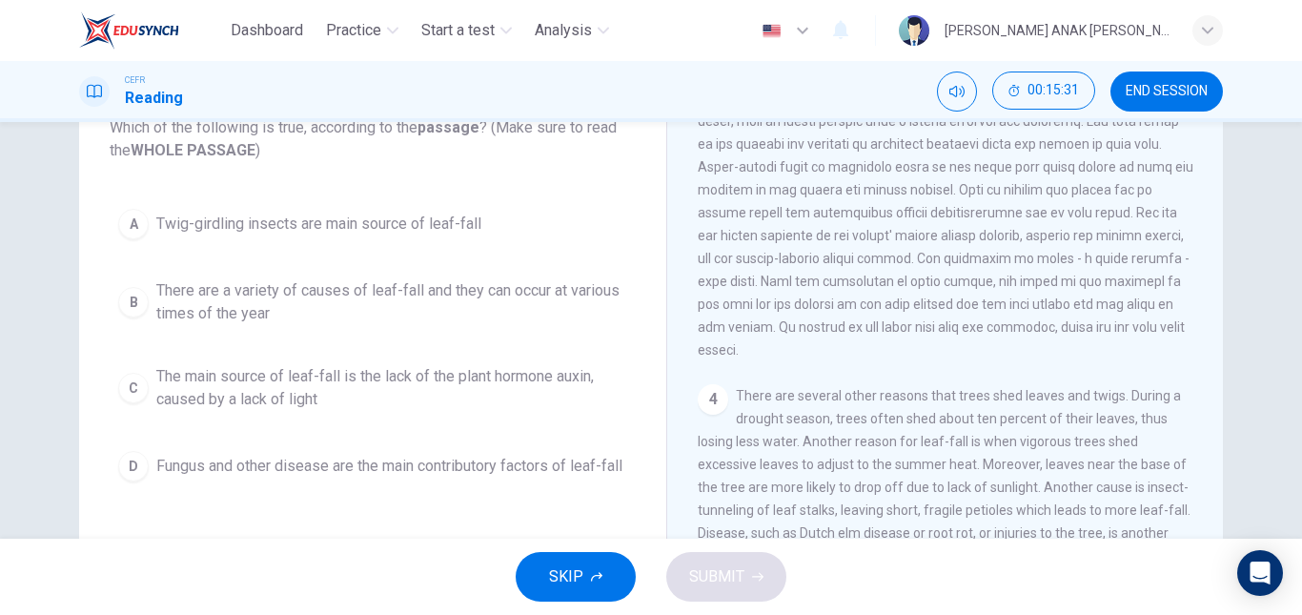
scroll to position [435, 0]
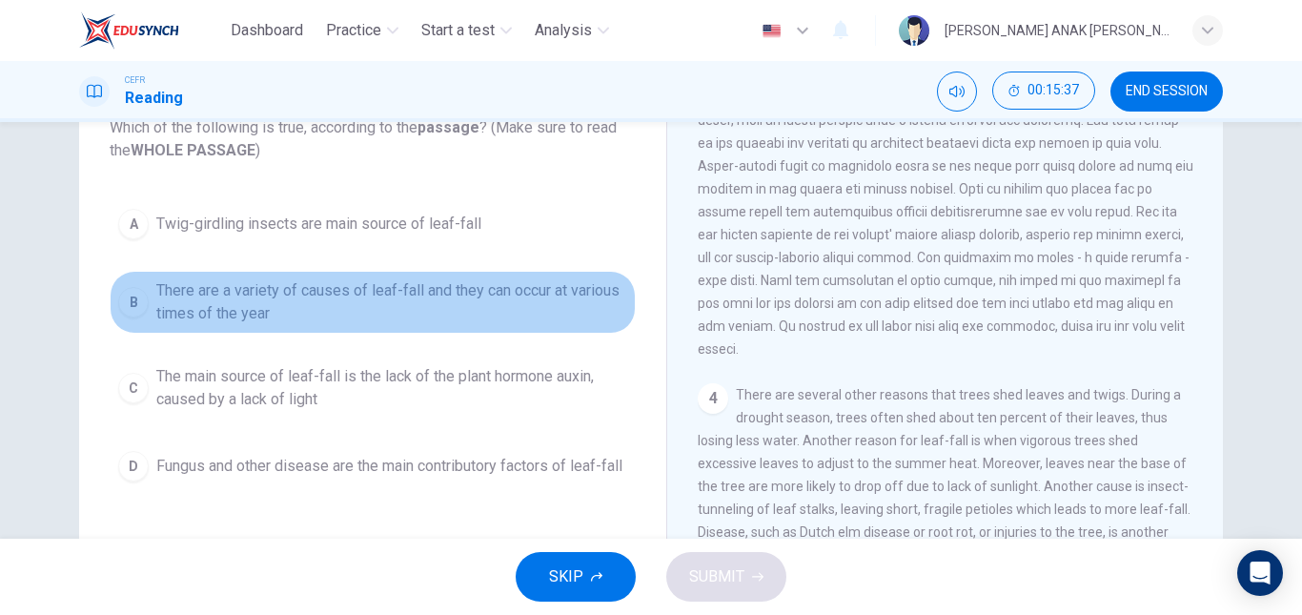
click at [368, 307] on span "There are a variety of causes of leaf-fall and they can occur at various times …" at bounding box center [391, 302] width 471 height 46
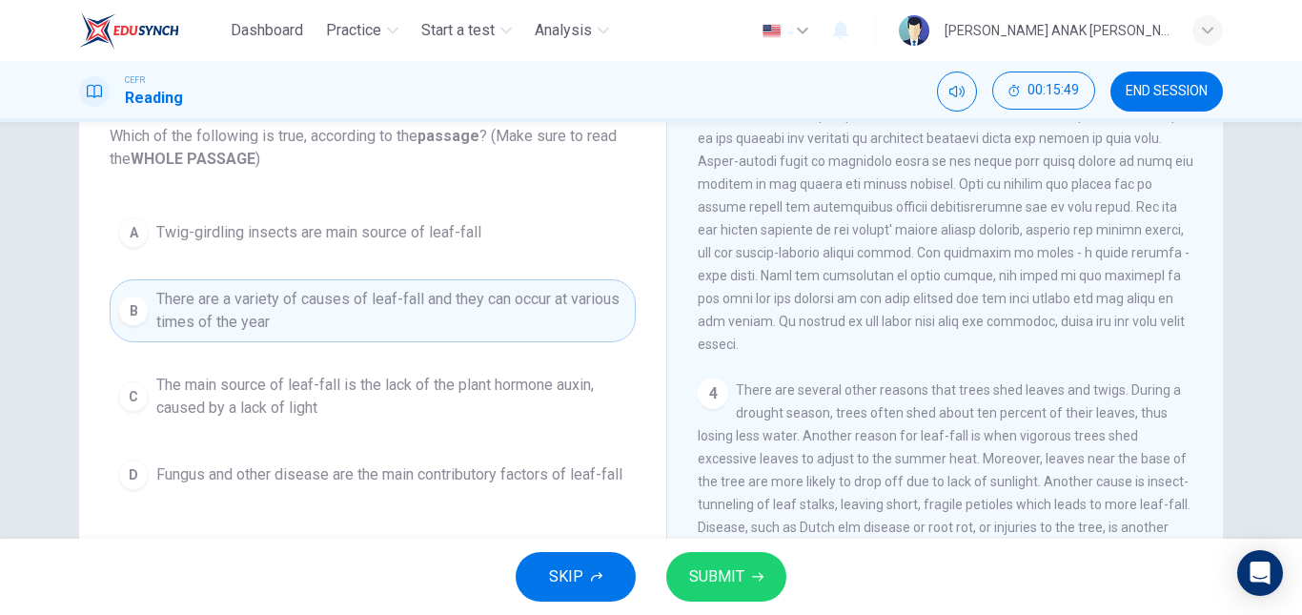
scroll to position [449, 0]
click at [770, 570] on button "SUBMIT" at bounding box center [726, 577] width 120 height 50
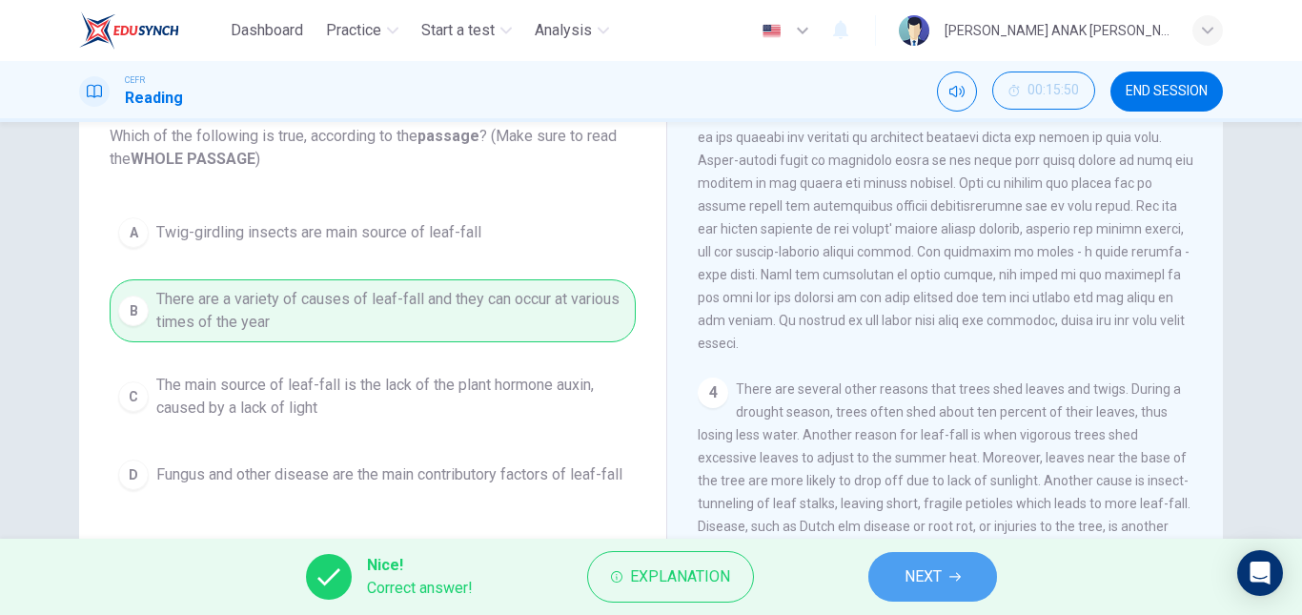
click at [922, 578] on span "NEXT" at bounding box center [923, 576] width 37 height 27
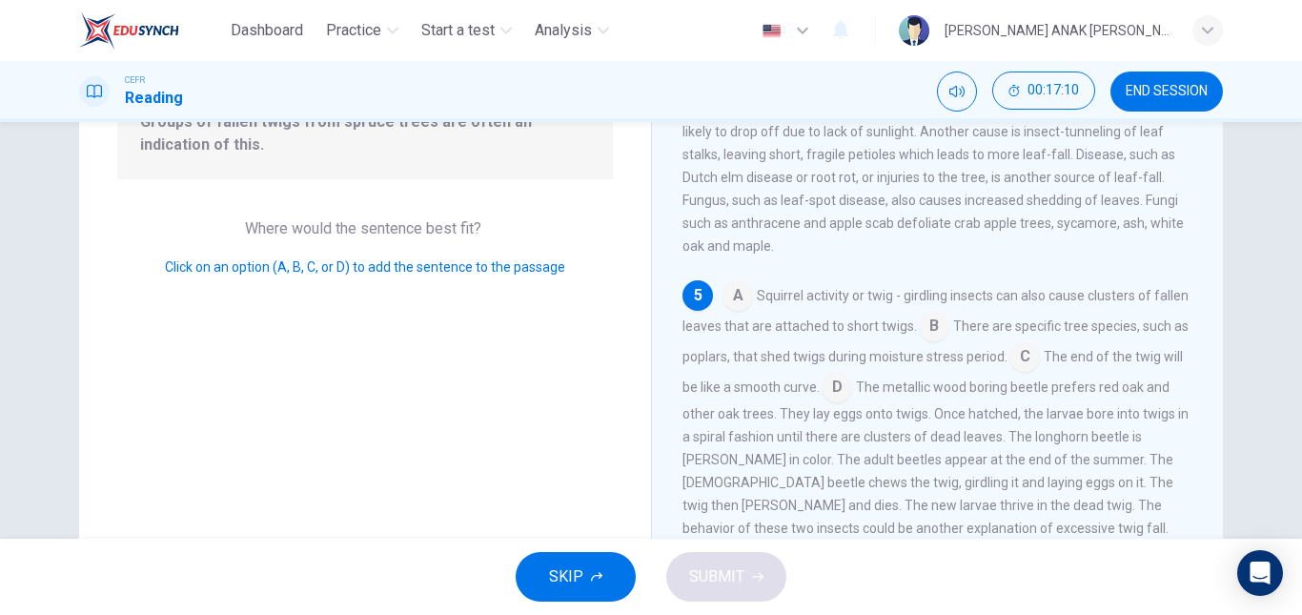
scroll to position [231, 0]
click at [852, 384] on input at bounding box center [837, 388] width 31 height 31
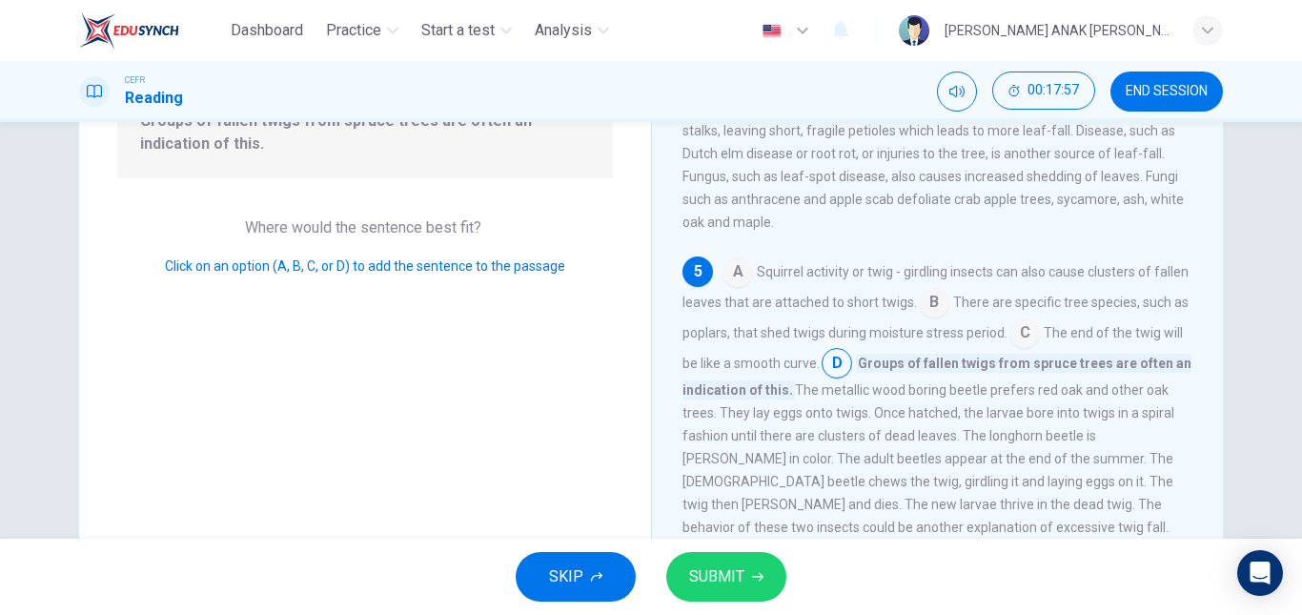
click at [950, 319] on input at bounding box center [934, 304] width 31 height 31
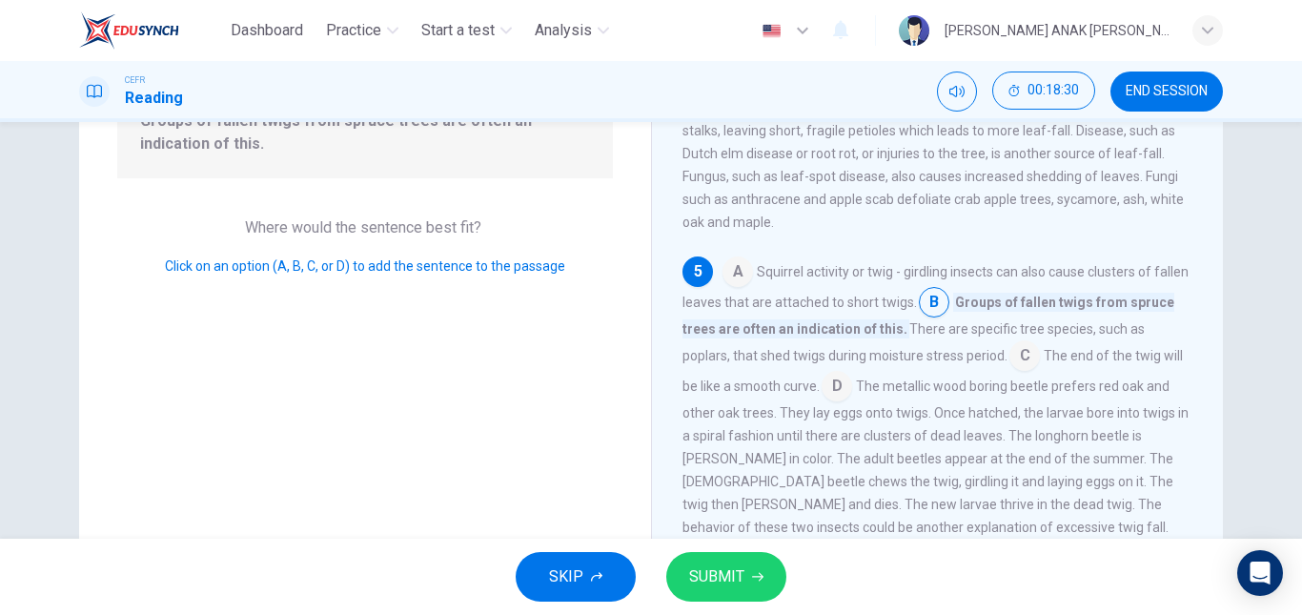
click at [1019, 373] on input at bounding box center [1025, 357] width 31 height 31
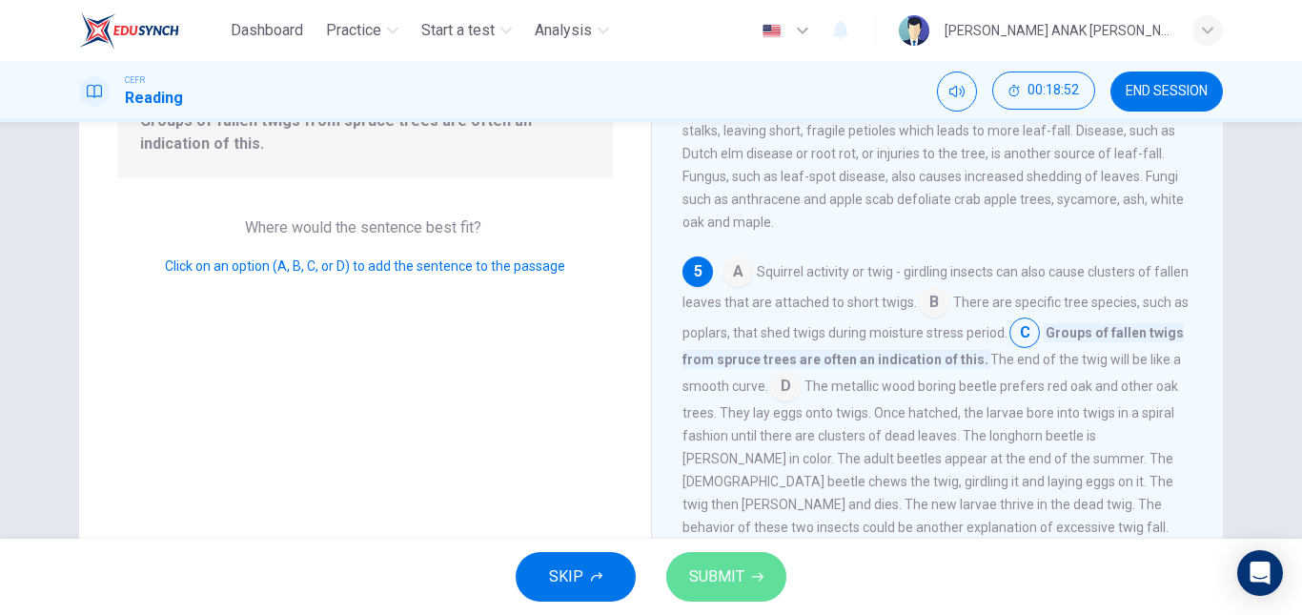
click at [694, 573] on span "SUBMIT" at bounding box center [716, 576] width 55 height 27
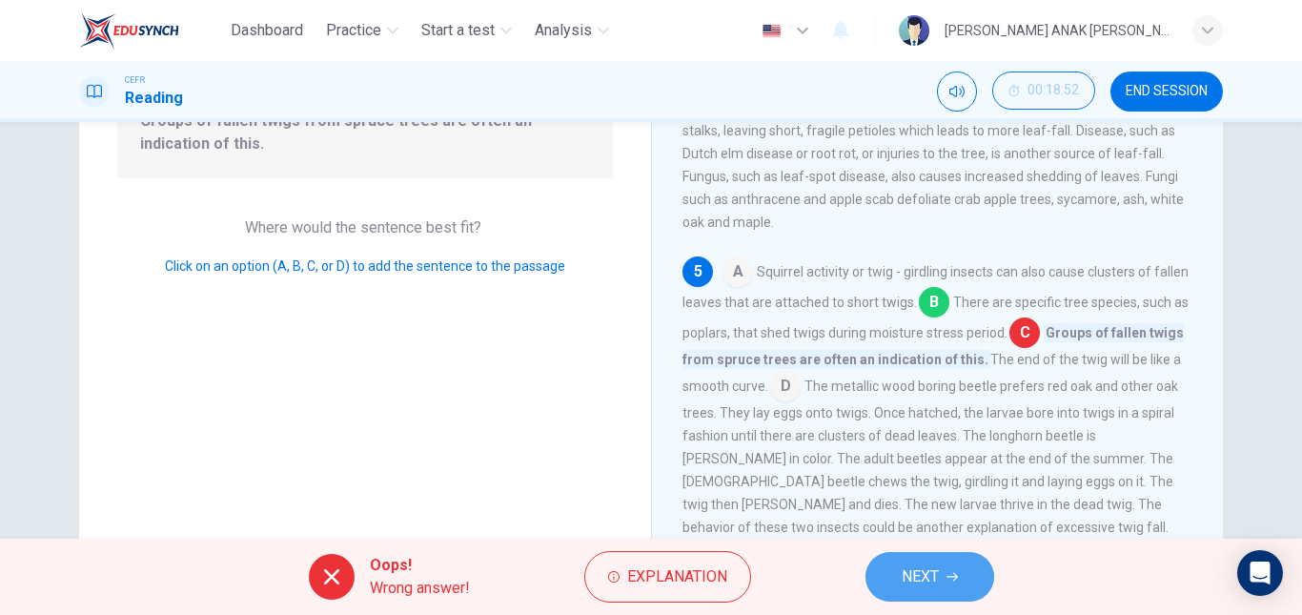
click at [934, 584] on span "NEXT" at bounding box center [920, 576] width 37 height 27
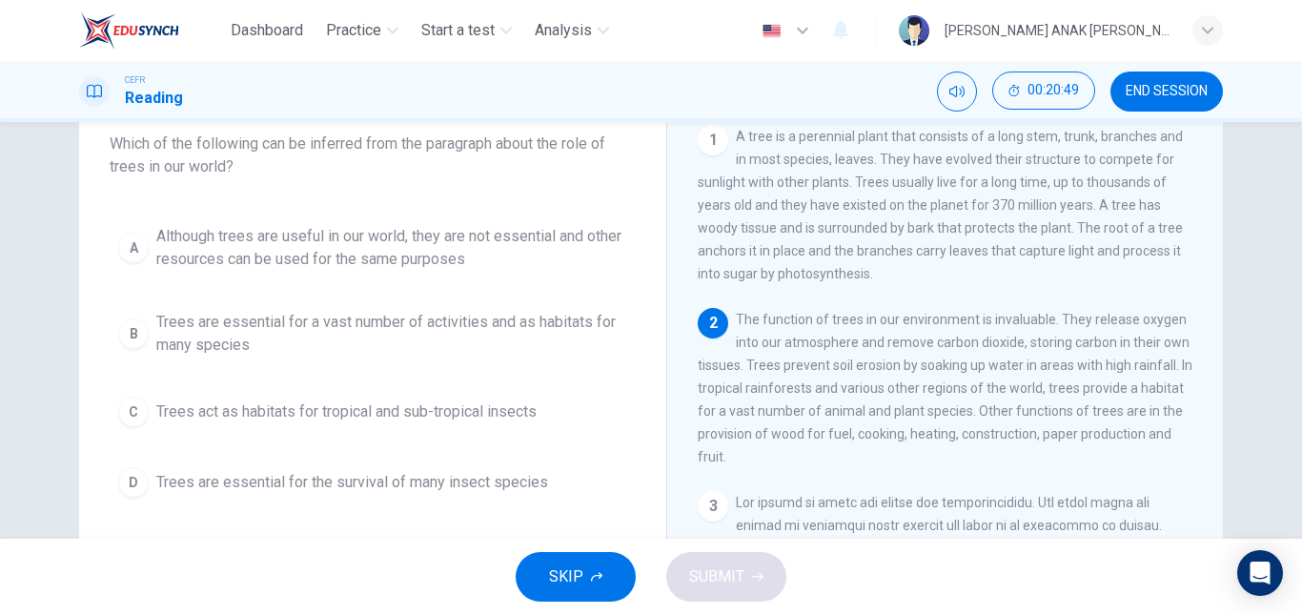
scroll to position [120, 0]
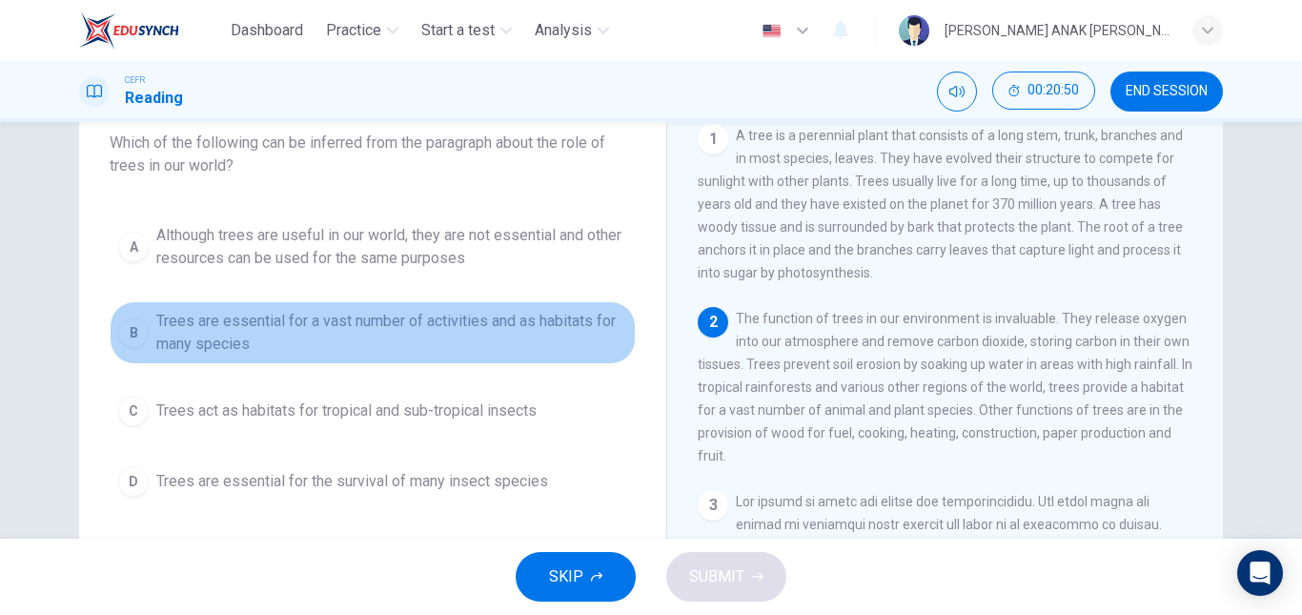
click at [208, 339] on span "Trees are essential for a vast number of activities and as habitats for many sp…" at bounding box center [391, 333] width 471 height 46
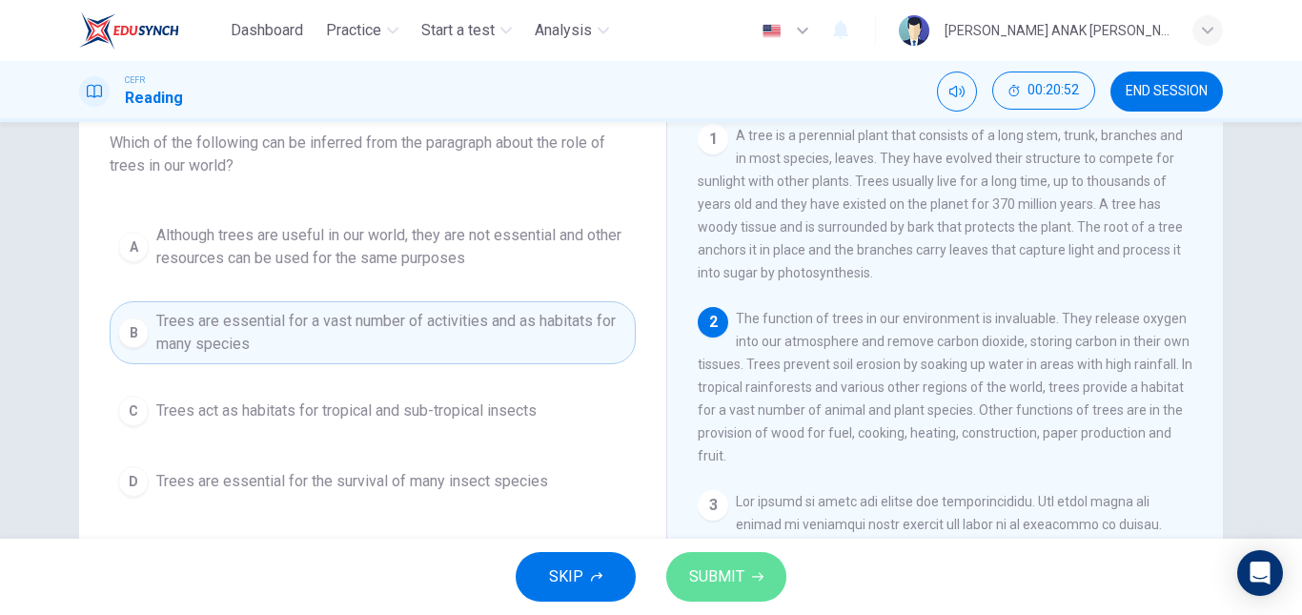
click at [761, 575] on icon "button" at bounding box center [757, 577] width 11 height 9
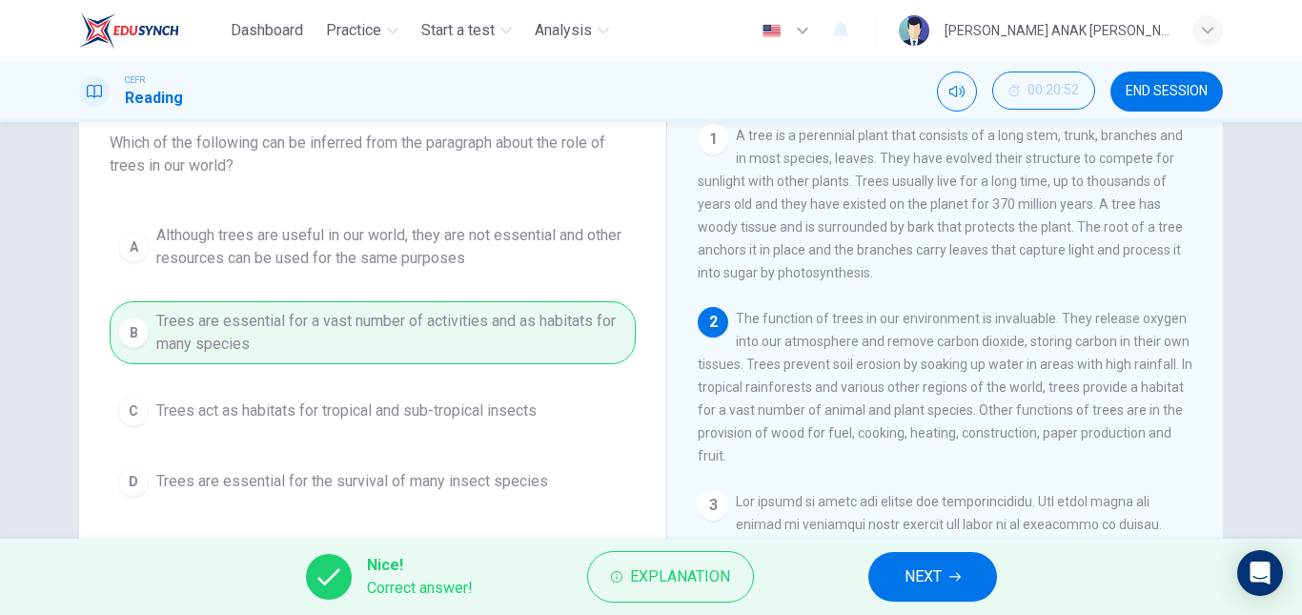
scroll to position [0, 0]
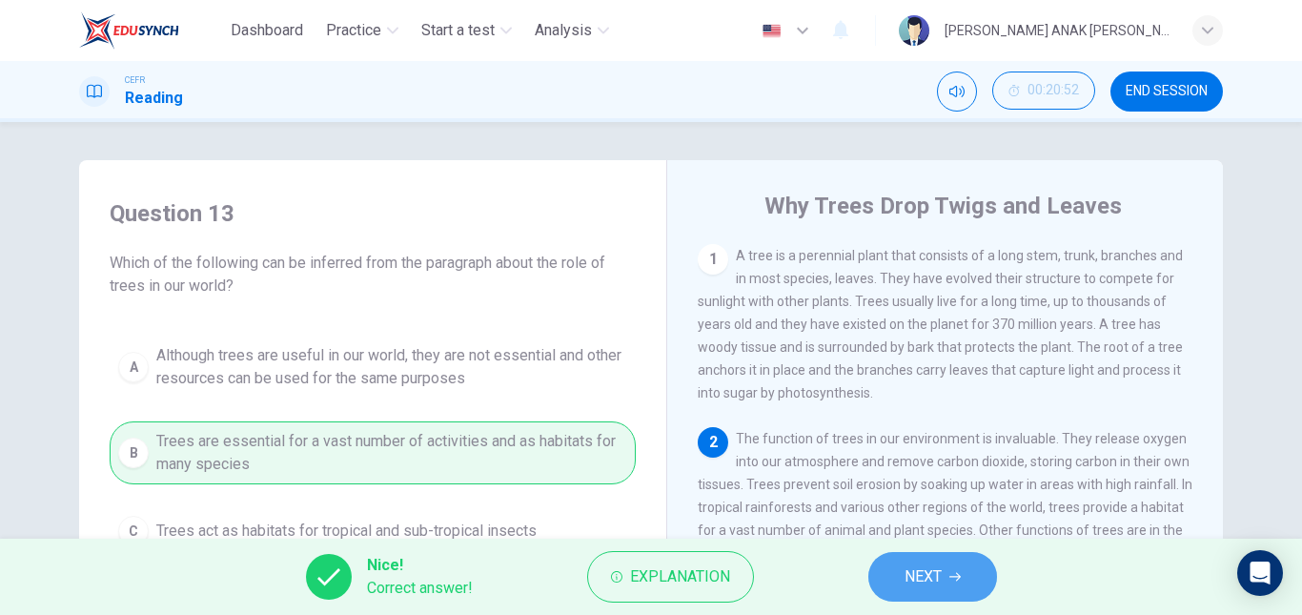
click at [954, 574] on icon "button" at bounding box center [955, 576] width 11 height 11
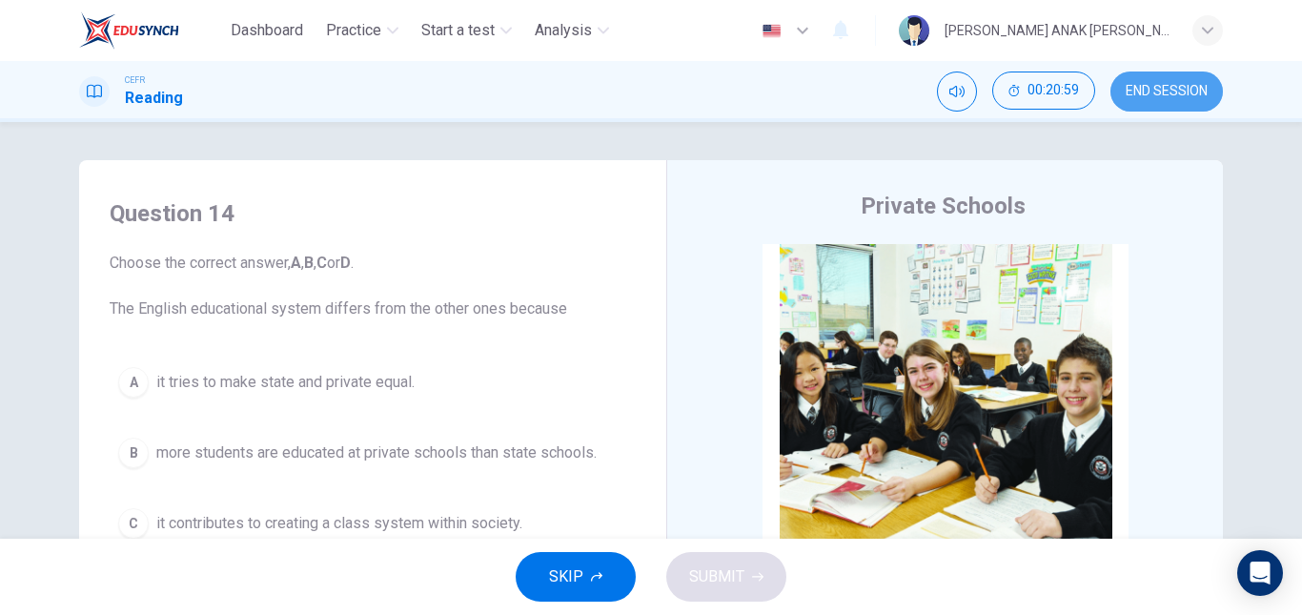
click at [1161, 91] on span "END SESSION" at bounding box center [1167, 91] width 82 height 15
